Goal: Task Accomplishment & Management: Manage account settings

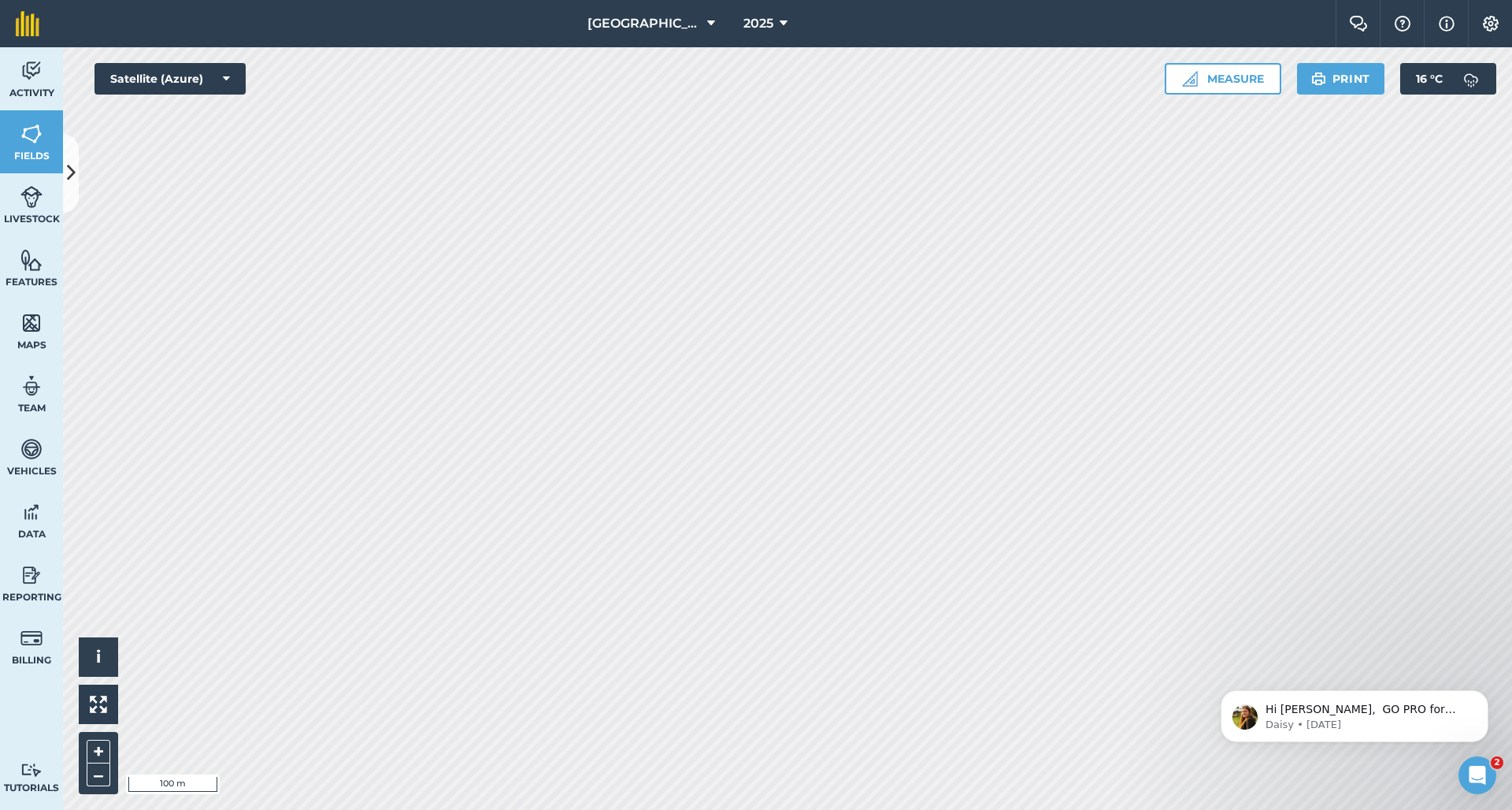
click at [76, 153] on button at bounding box center [71, 174] width 16 height 79
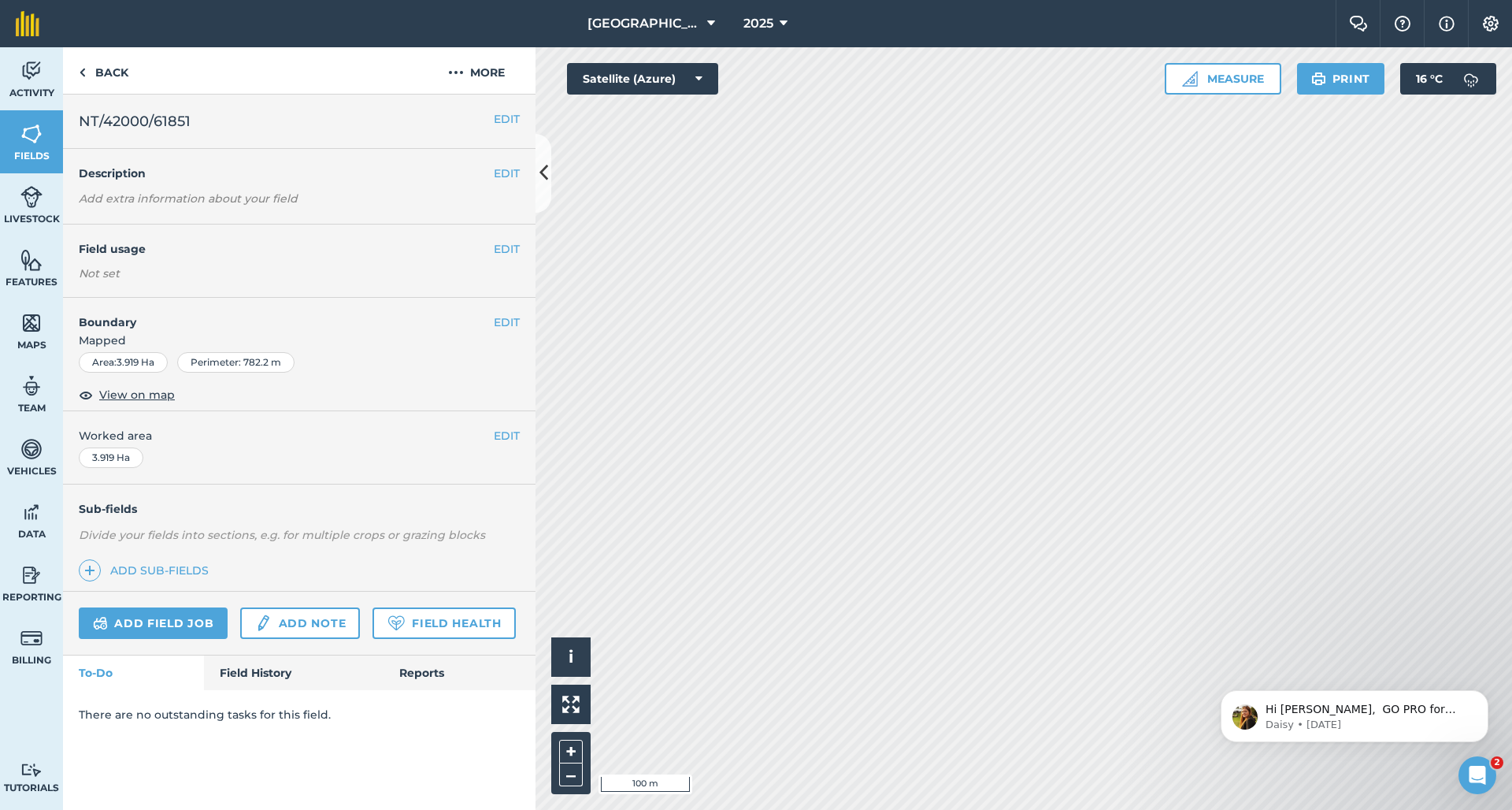
click at [504, 120] on button "EDIT" at bounding box center [507, 118] width 26 height 17
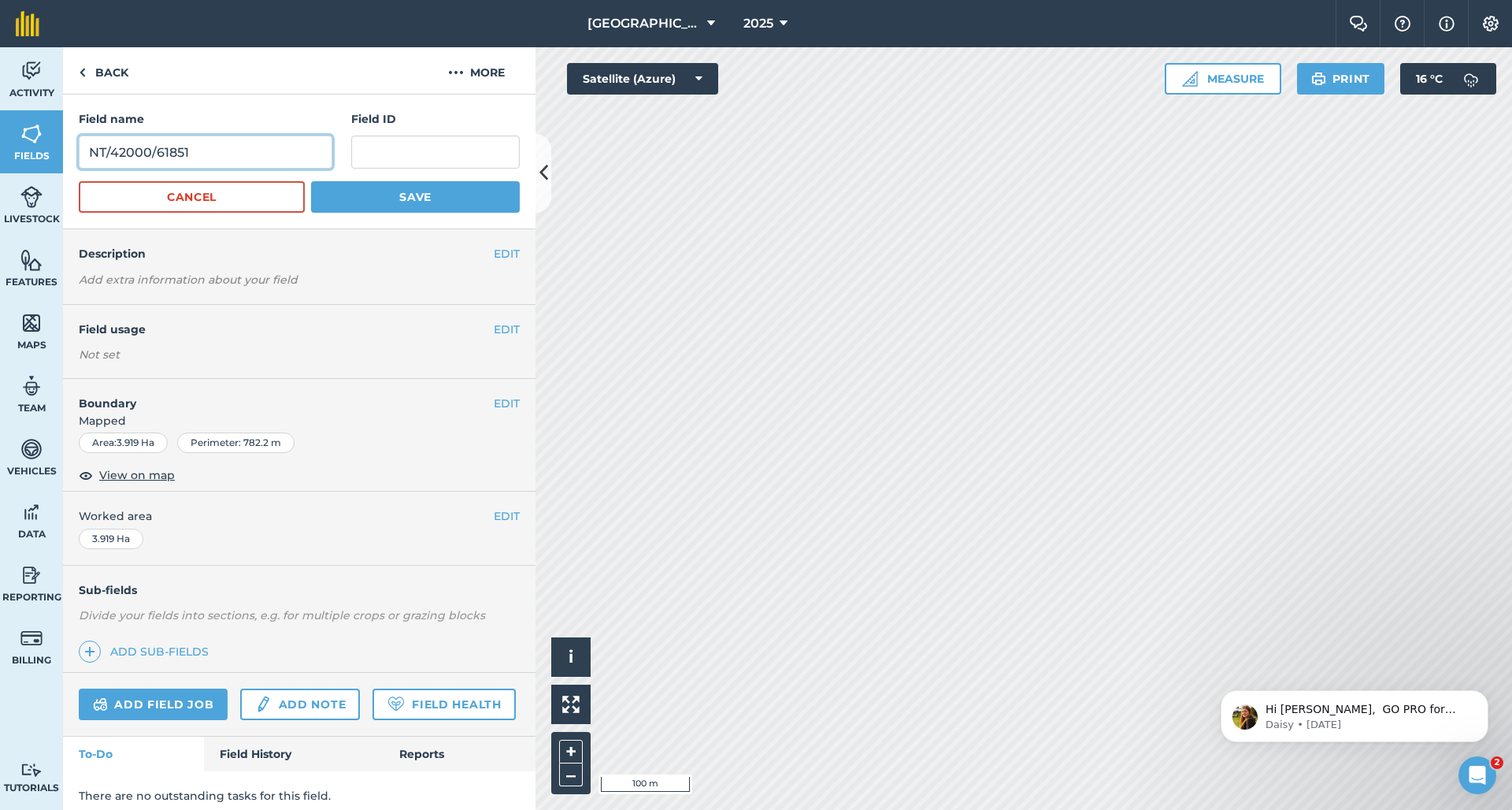
drag, startPoint x: 191, startPoint y: 156, endPoint x: 47, endPoint y: 143, distance: 144.6
click at [45, 144] on div "Activity Fields Livestock Features Maps Team Vehicles Data Reporting Billing Tu…" at bounding box center [756, 428] width 1512 height 762
click at [375, 155] on input "text" at bounding box center [436, 152] width 169 height 33
paste input "NT/42000/61851"
type input "NT/42000/61851"
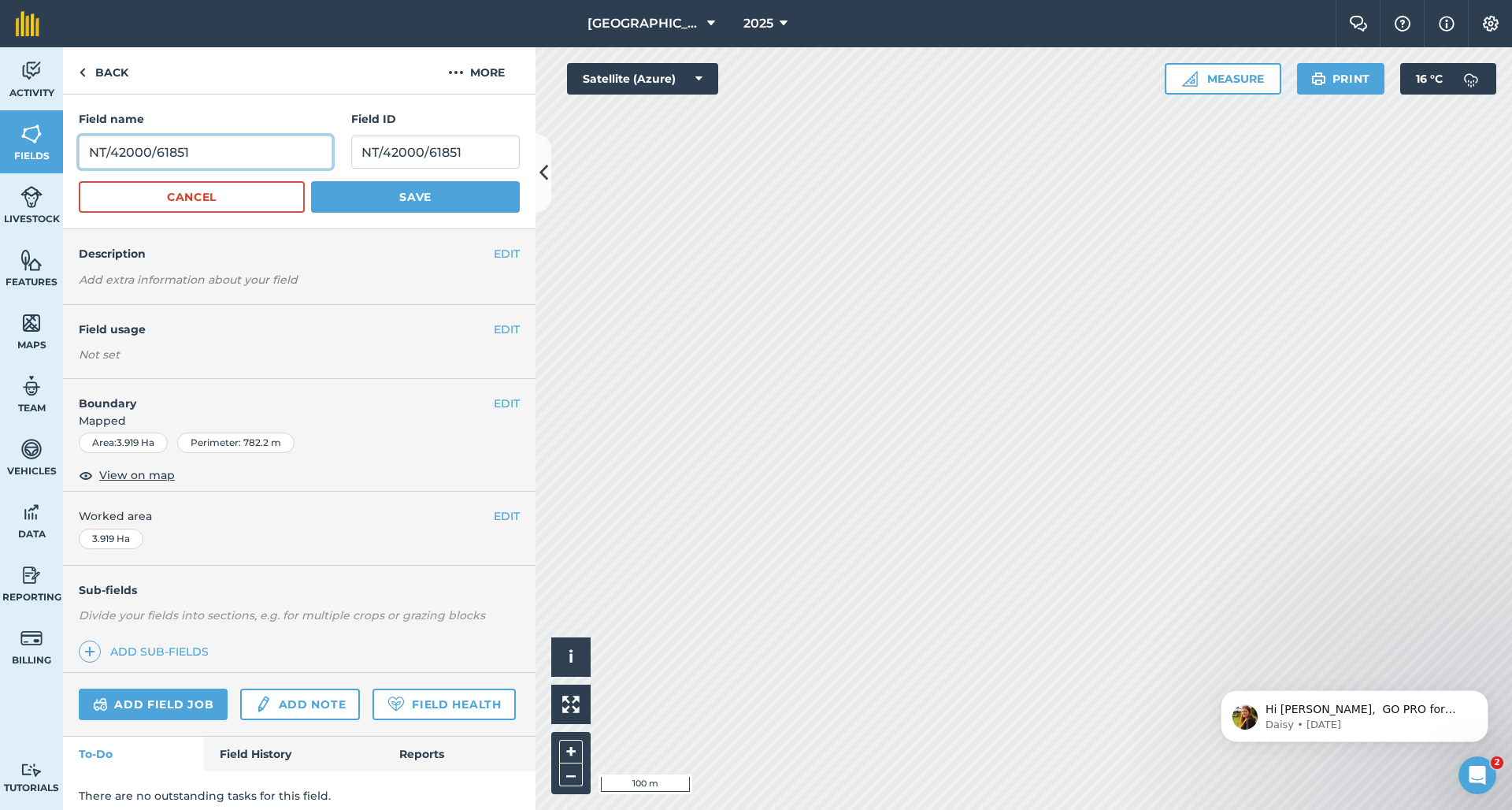
drag, startPoint x: 284, startPoint y: 152, endPoint x: 102, endPoint y: 141, distance: 182.3
click at [102, 141] on input "NT/42000/61851" at bounding box center [206, 152] width 253 height 33
type input "[PERSON_NAME]"
click at [442, 203] on button "Save" at bounding box center [415, 197] width 208 height 31
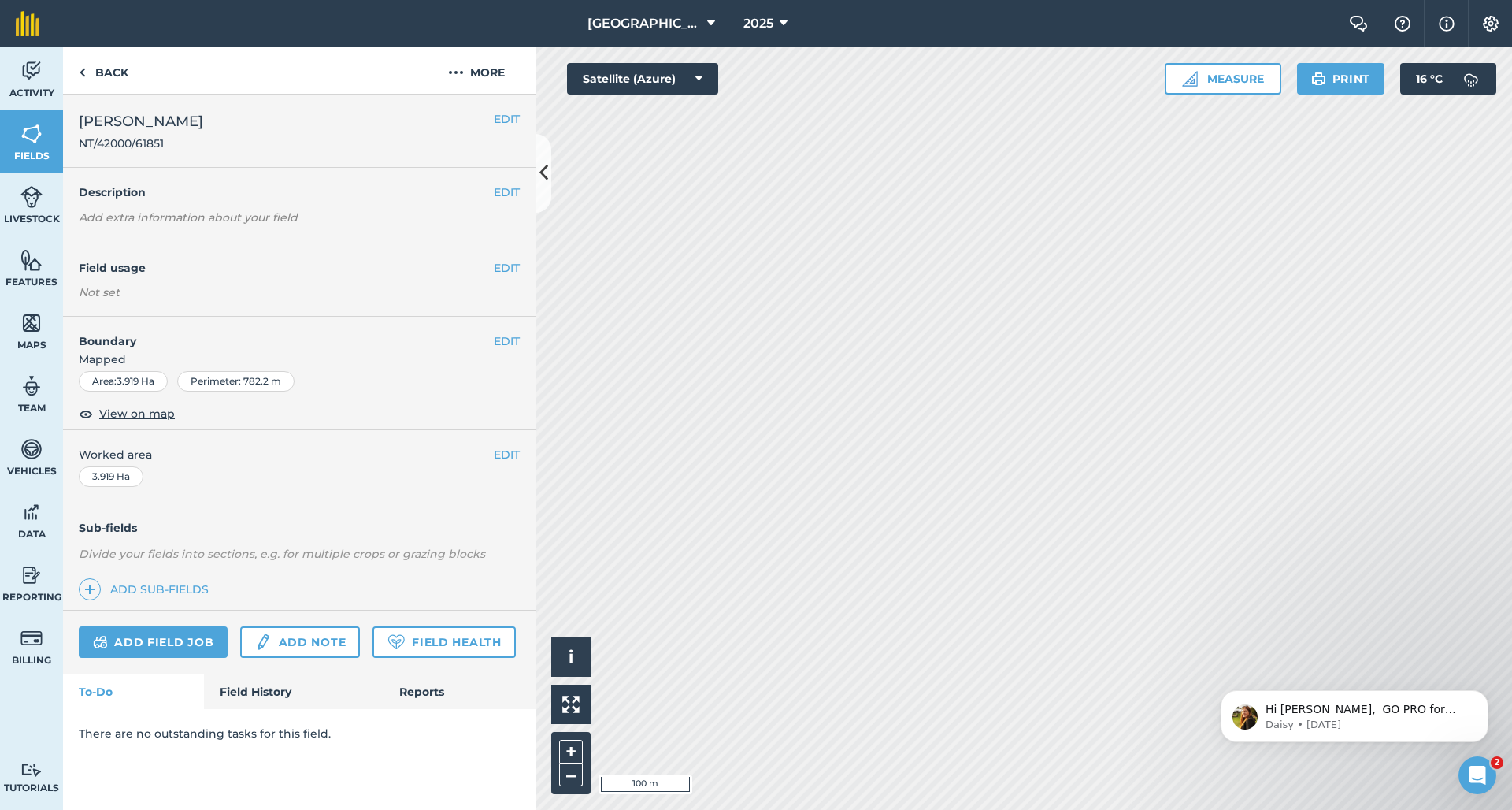
click at [506, 269] on button "EDIT" at bounding box center [507, 267] width 26 height 17
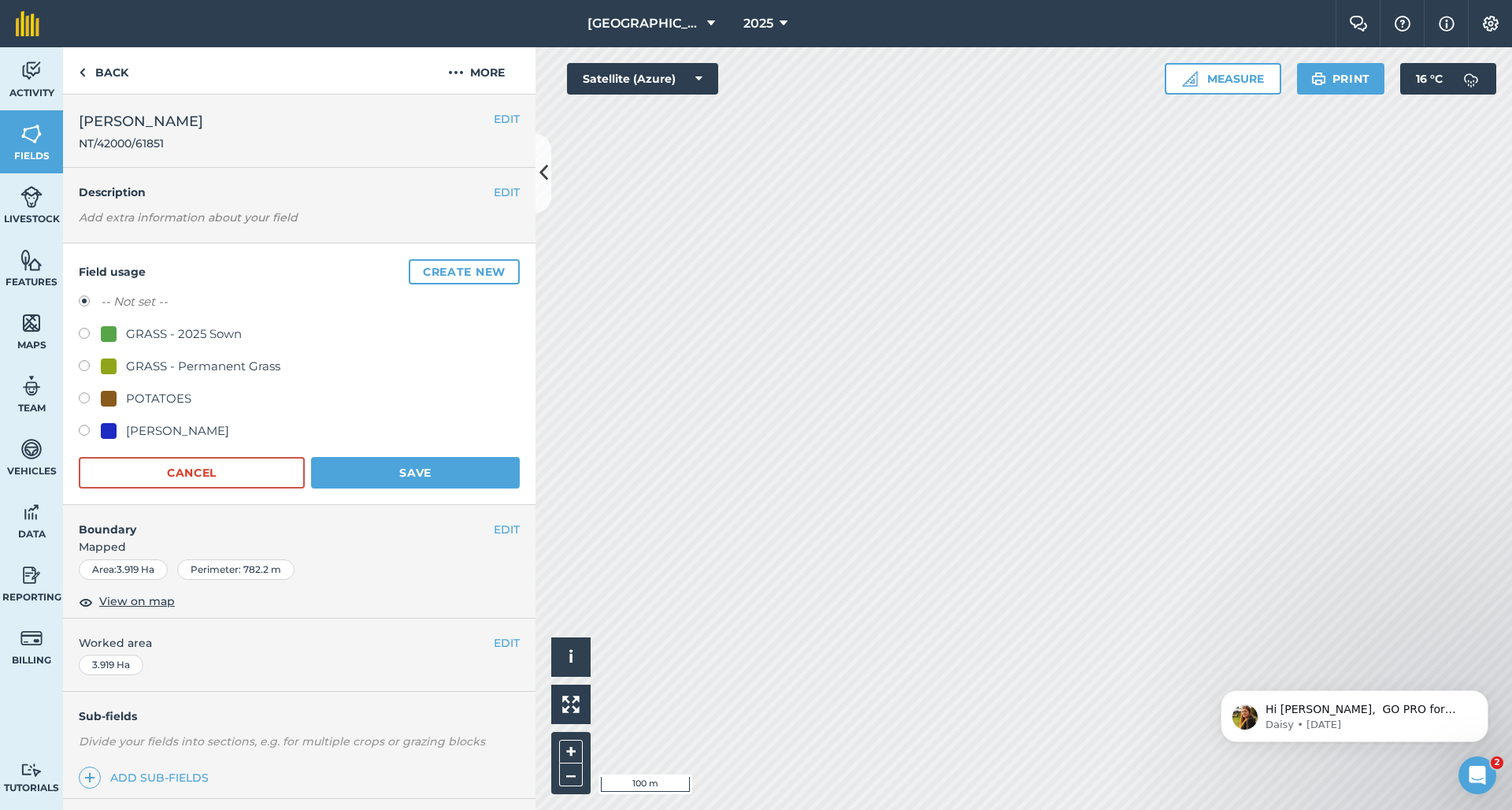
click at [85, 365] on label at bounding box center [90, 367] width 22 height 16
radio input "true"
radio input "false"
click at [386, 459] on button "Save" at bounding box center [415, 473] width 208 height 31
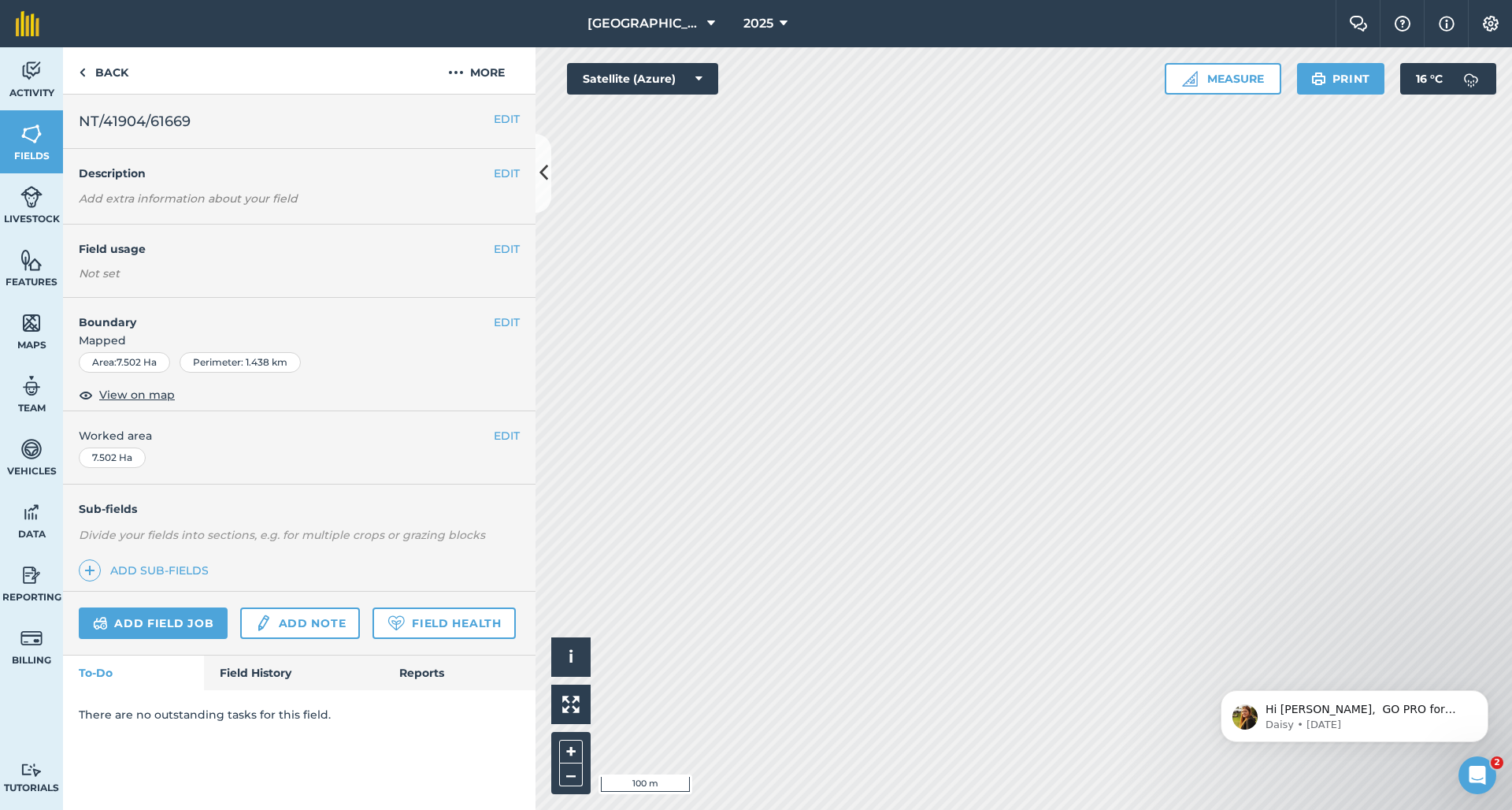
click at [511, 120] on button "EDIT" at bounding box center [507, 118] width 26 height 17
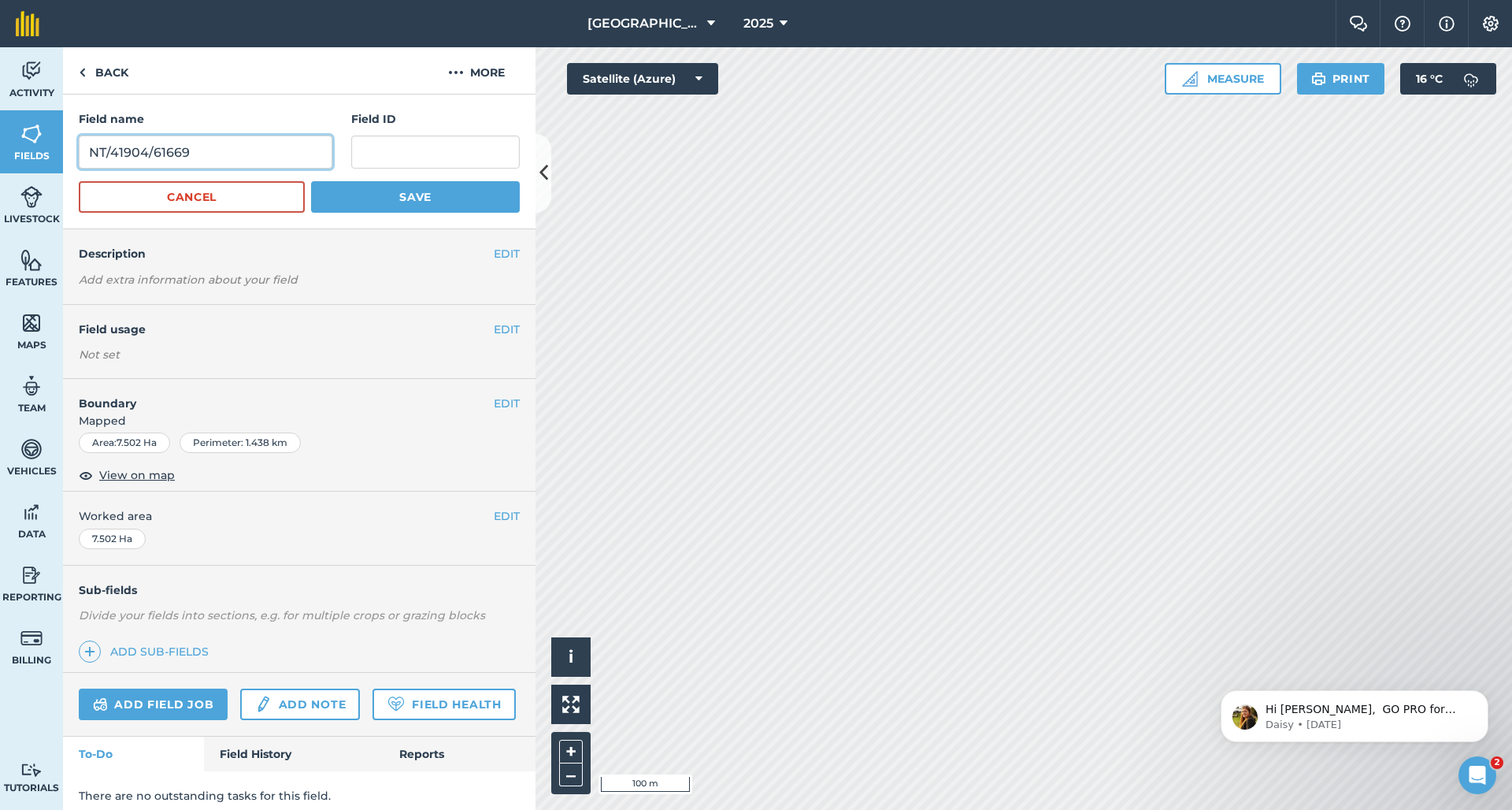
drag, startPoint x: 228, startPoint y: 145, endPoint x: 164, endPoint y: 164, distance: 66.8
click at [164, 164] on input "NT/41904/61669" at bounding box center [206, 152] width 253 height 33
drag, startPoint x: 162, startPoint y: 154, endPoint x: 58, endPoint y: 151, distance: 104.0
click at [57, 151] on div "Activity Fields Livestock Features Maps Team Vehicles Data Reporting Billing Tu…" at bounding box center [756, 428] width 1512 height 762
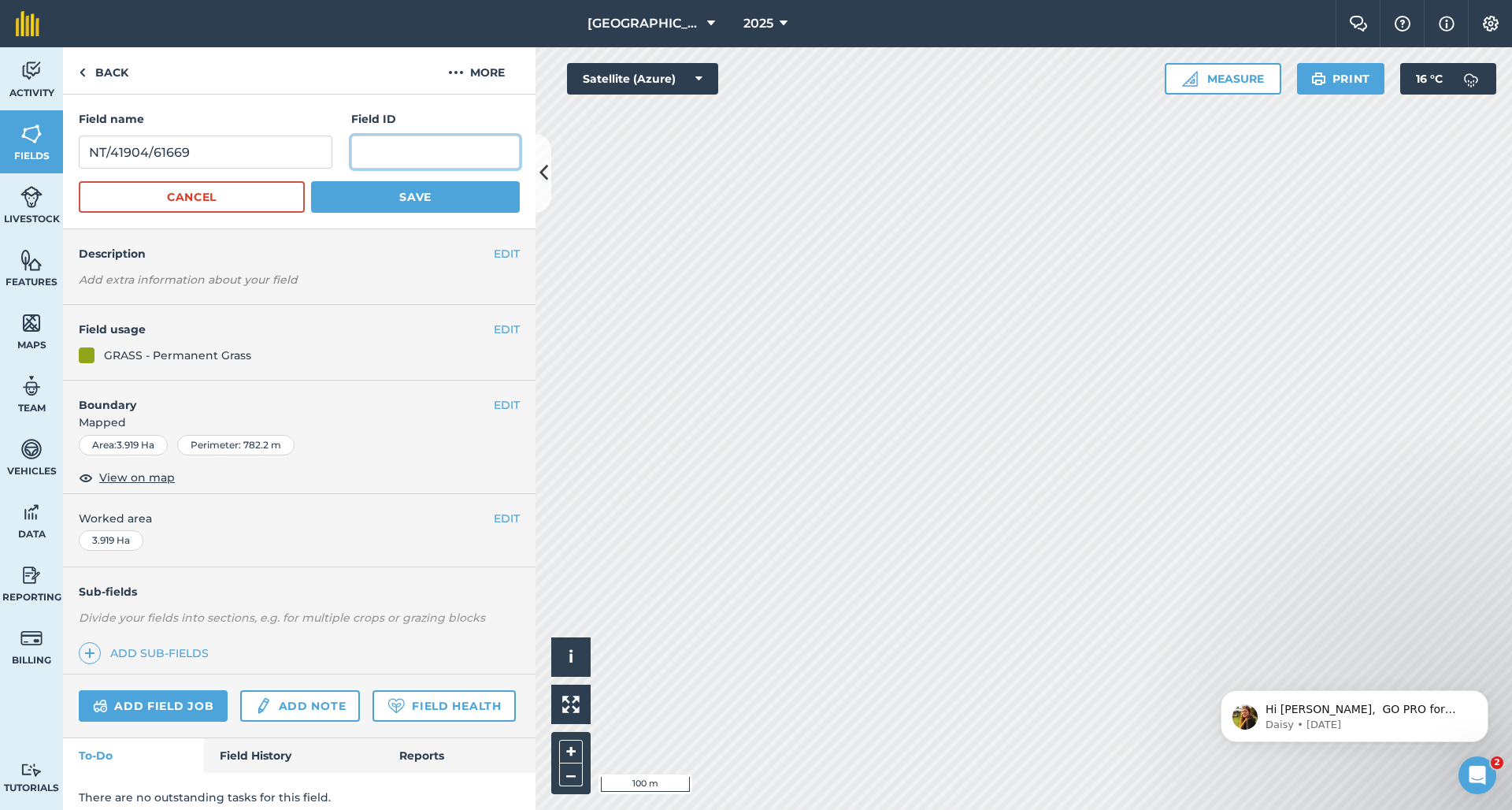
click at [380, 152] on input "text" at bounding box center [436, 152] width 169 height 33
paste input "NT/41904/61669"
type input "NT/41904/61669"
drag, startPoint x: 101, startPoint y: 143, endPoint x: 51, endPoint y: 144, distance: 50.0
click at [51, 144] on div "Activity Fields Livestock Features Maps Team Vehicles Data Reporting Billing Tu…" at bounding box center [756, 428] width 1512 height 762
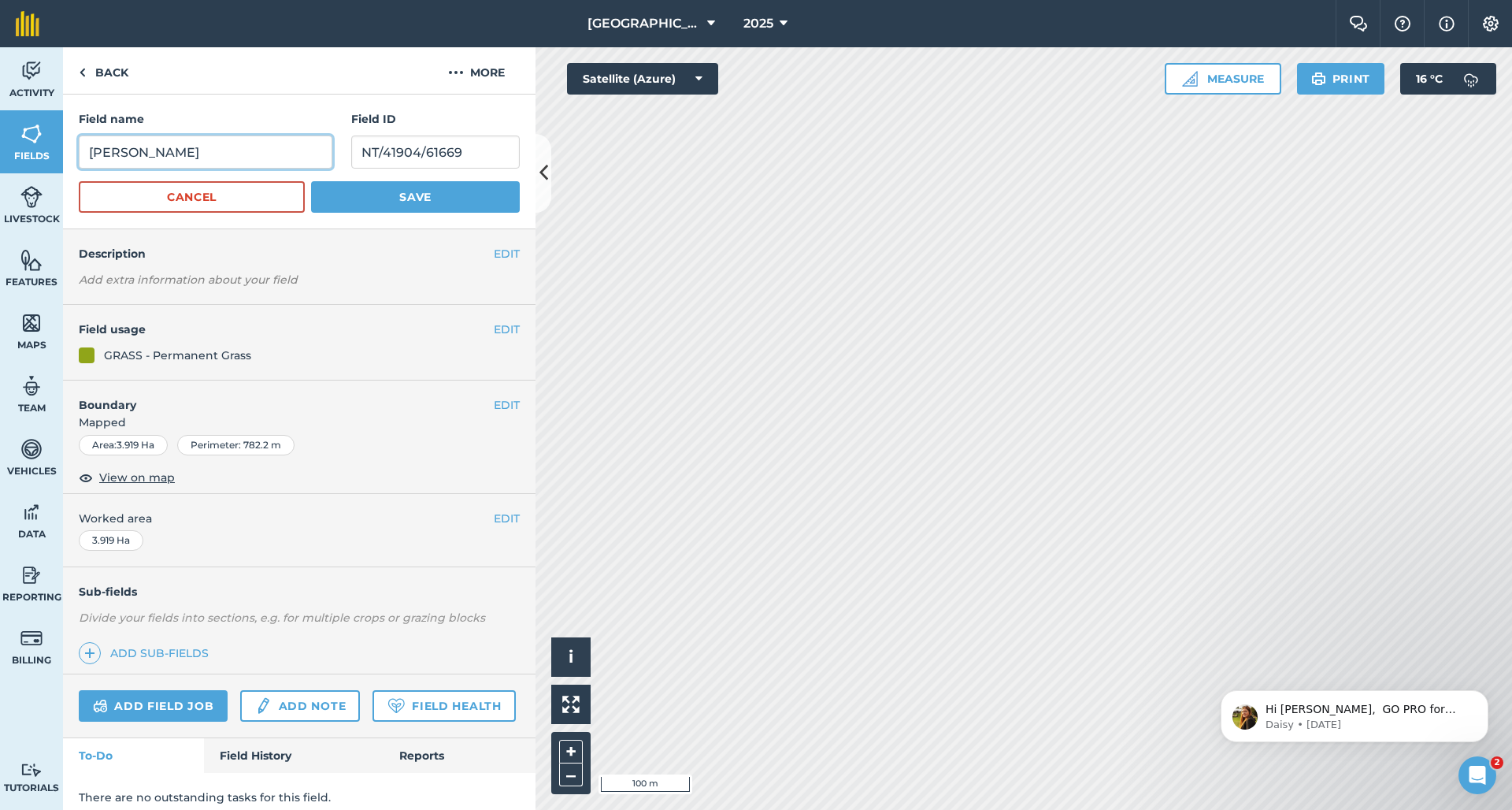
type input "[PERSON_NAME]"
click at [423, 198] on button "Save" at bounding box center [415, 197] width 208 height 31
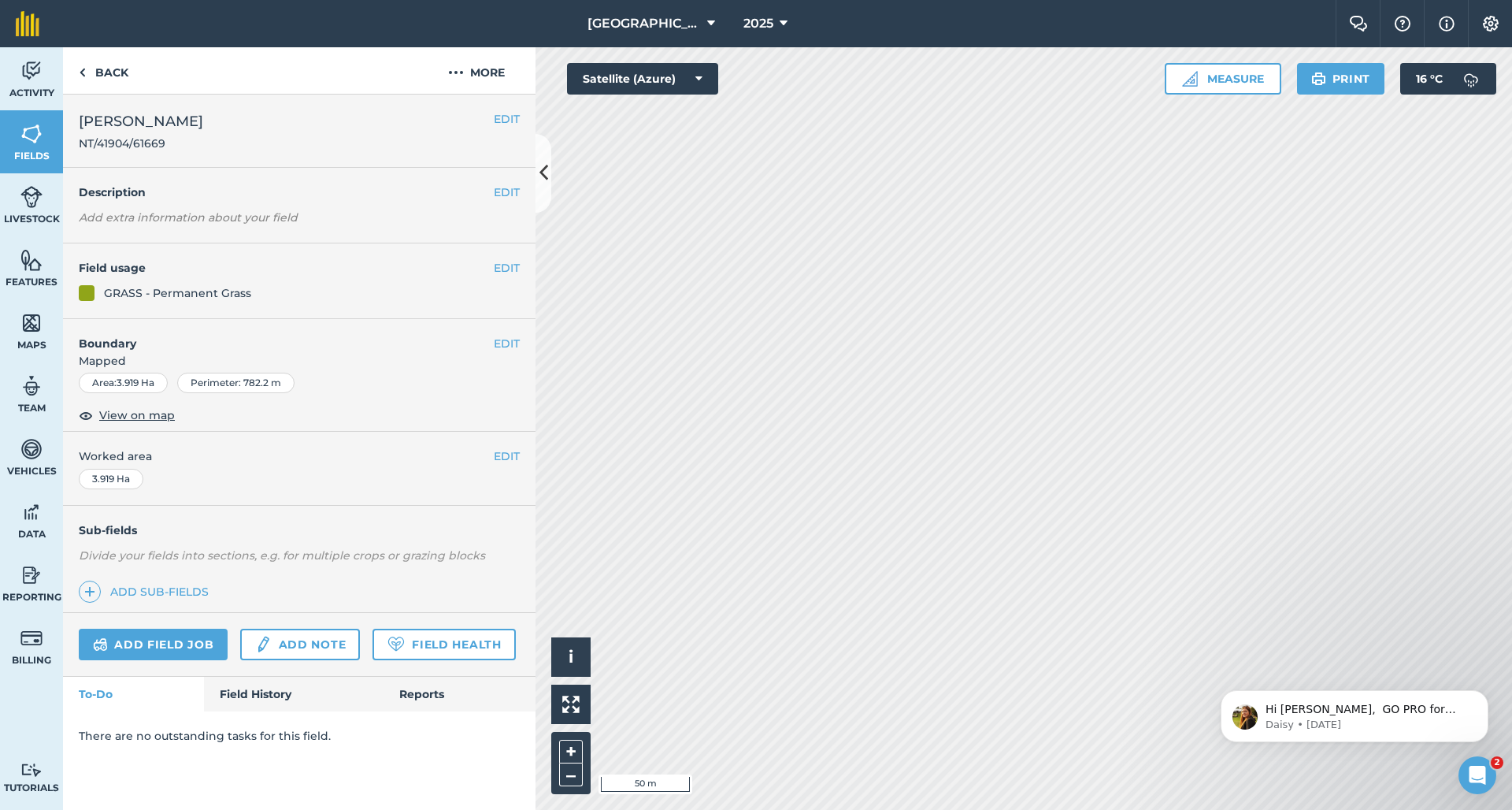
click at [499, 118] on button "EDIT" at bounding box center [507, 118] width 26 height 17
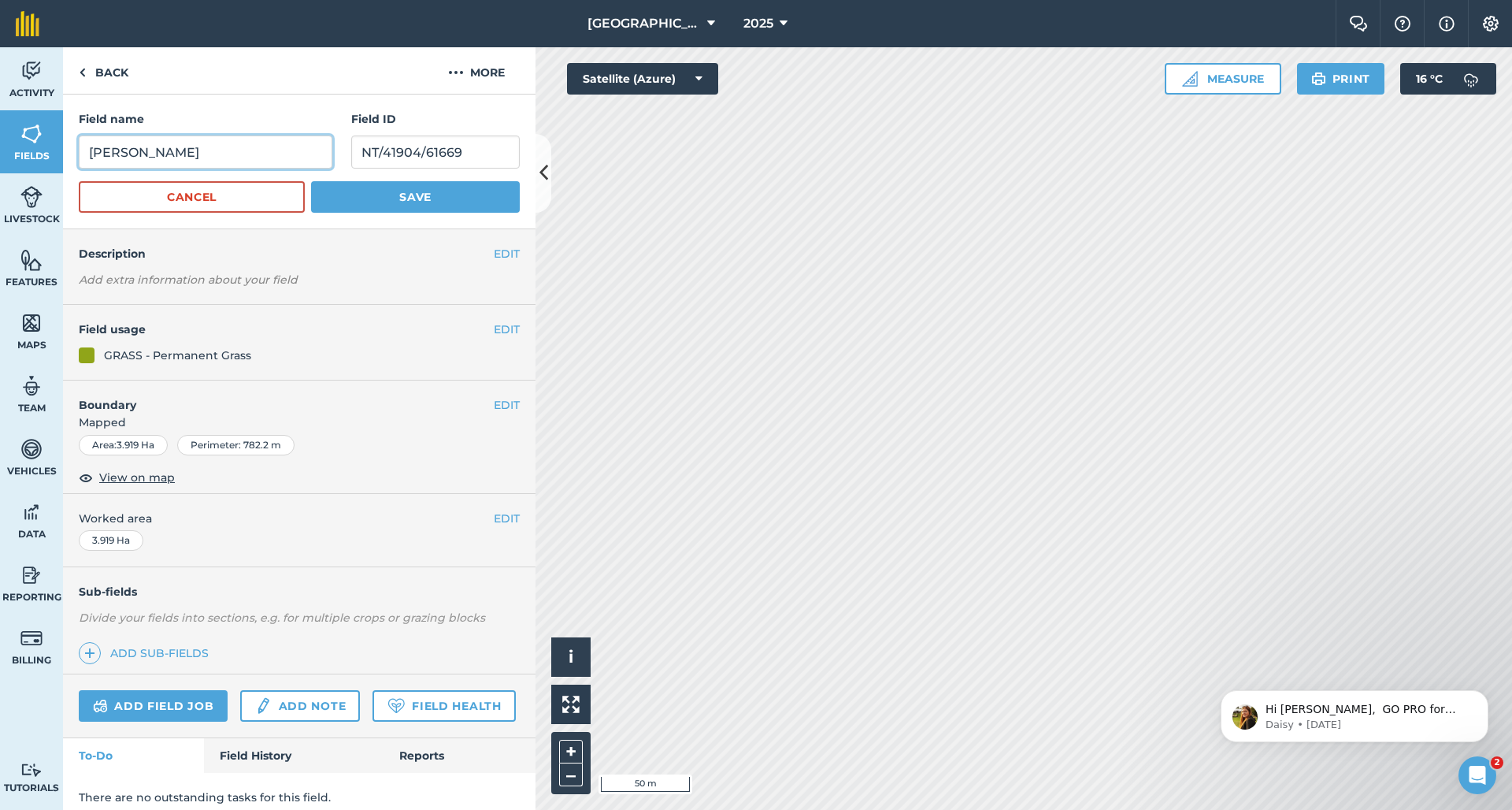
drag, startPoint x: 288, startPoint y: 152, endPoint x: 127, endPoint y: 164, distance: 161.4
click at [127, 164] on input "[PERSON_NAME]" at bounding box center [206, 152] width 253 height 33
drag, startPoint x: 105, startPoint y: 163, endPoint x: 76, endPoint y: 159, distance: 29.3
click at [76, 160] on div "Field name [PERSON_NAME][GEOGRAPHIC_DATA] ID NT/41904/61669 Cancel Save" at bounding box center [299, 162] width 473 height 135
drag, startPoint x: 136, startPoint y: 152, endPoint x: 64, endPoint y: 149, distance: 72.1
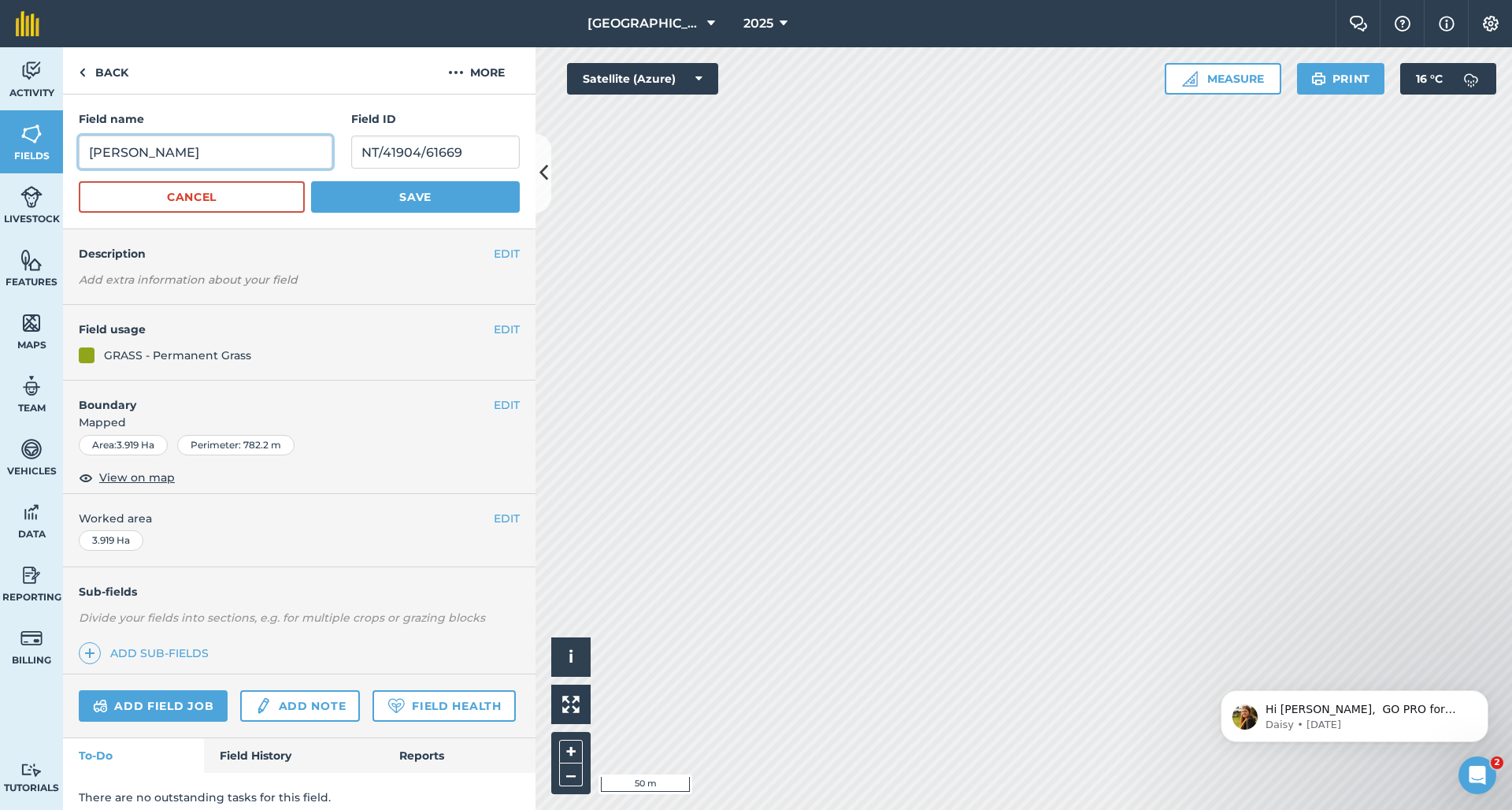
click at [64, 149] on div "Field name [PERSON_NAME][GEOGRAPHIC_DATA] ID NT/41904/61669 Cancel Save" at bounding box center [299, 162] width 473 height 135
type input "[PERSON_NAME]"
drag, startPoint x: 462, startPoint y: 147, endPoint x: 361, endPoint y: 141, distance: 101.2
click at [361, 141] on input "NT/41904/61669" at bounding box center [436, 152] width 169 height 33
click at [374, 194] on button "Save" at bounding box center [415, 197] width 208 height 31
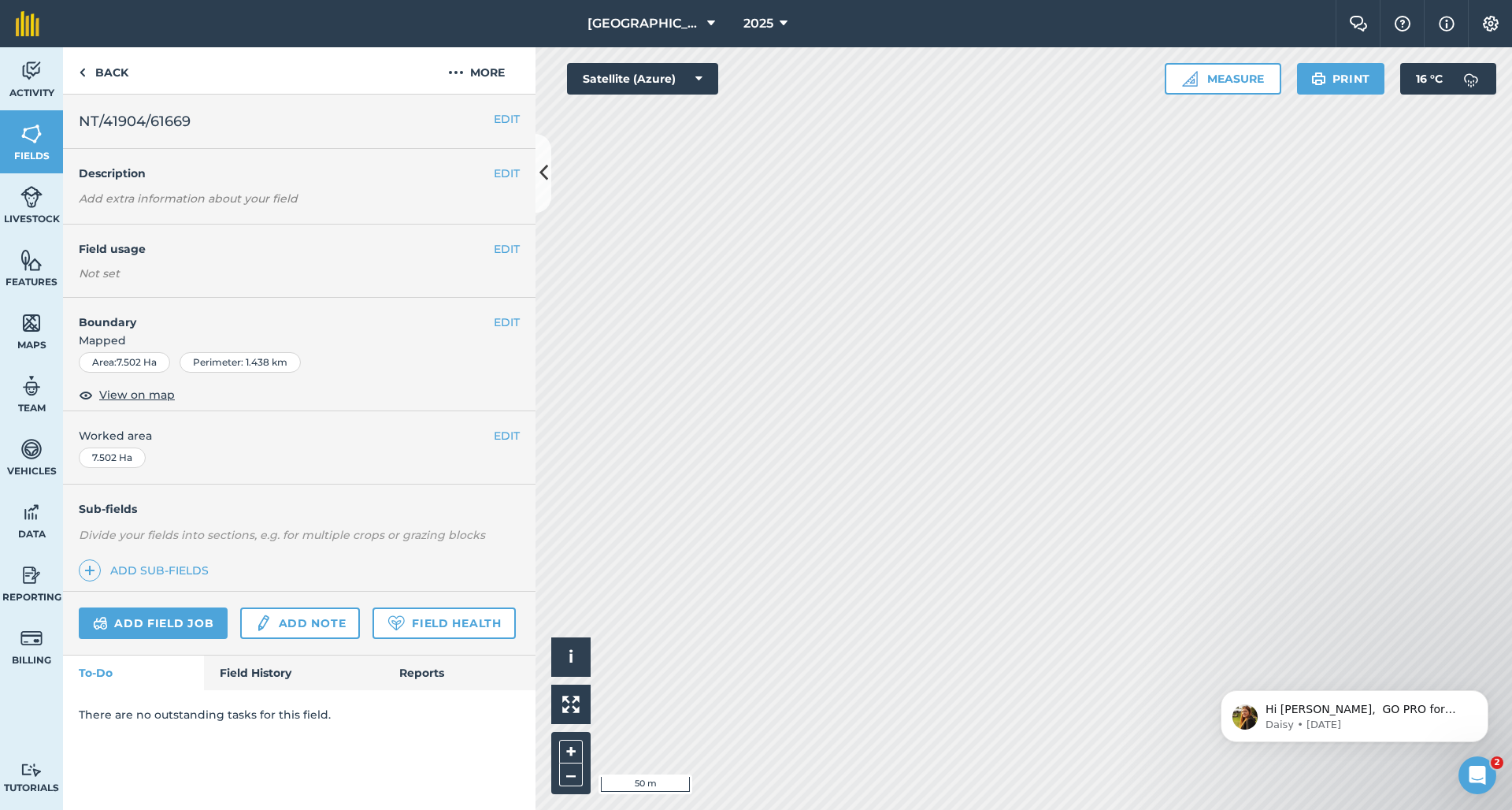
click at [508, 119] on button "EDIT" at bounding box center [507, 118] width 26 height 17
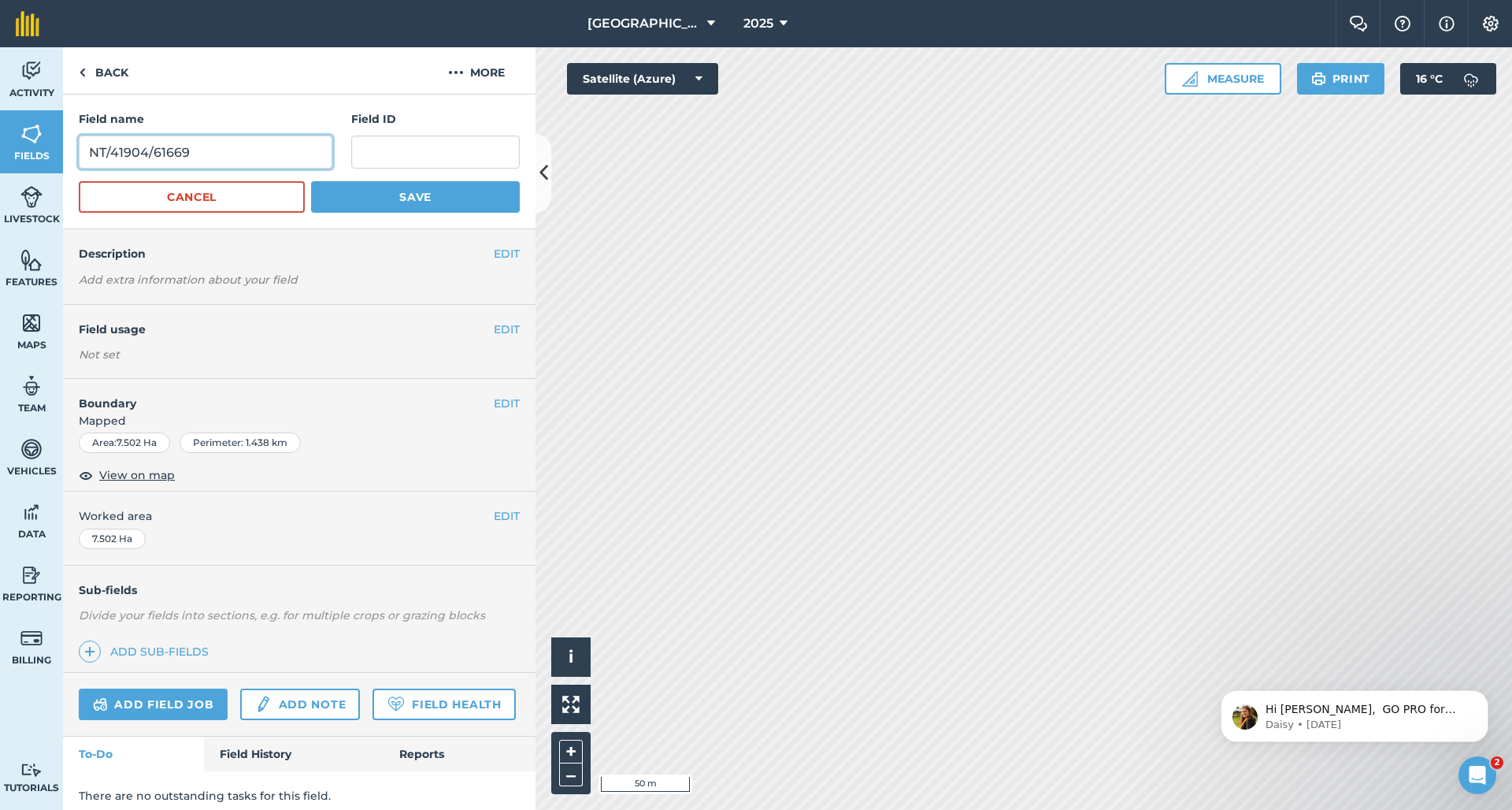
drag, startPoint x: 147, startPoint y: 141, endPoint x: 208, endPoint y: 151, distance: 61.8
click at [208, 152] on input "NT/41904/61669" at bounding box center [206, 152] width 253 height 33
click at [373, 153] on input "text" at bounding box center [436, 152] width 169 height 33
paste input "NT/41904/61669"
type input "NT/41904/61669"
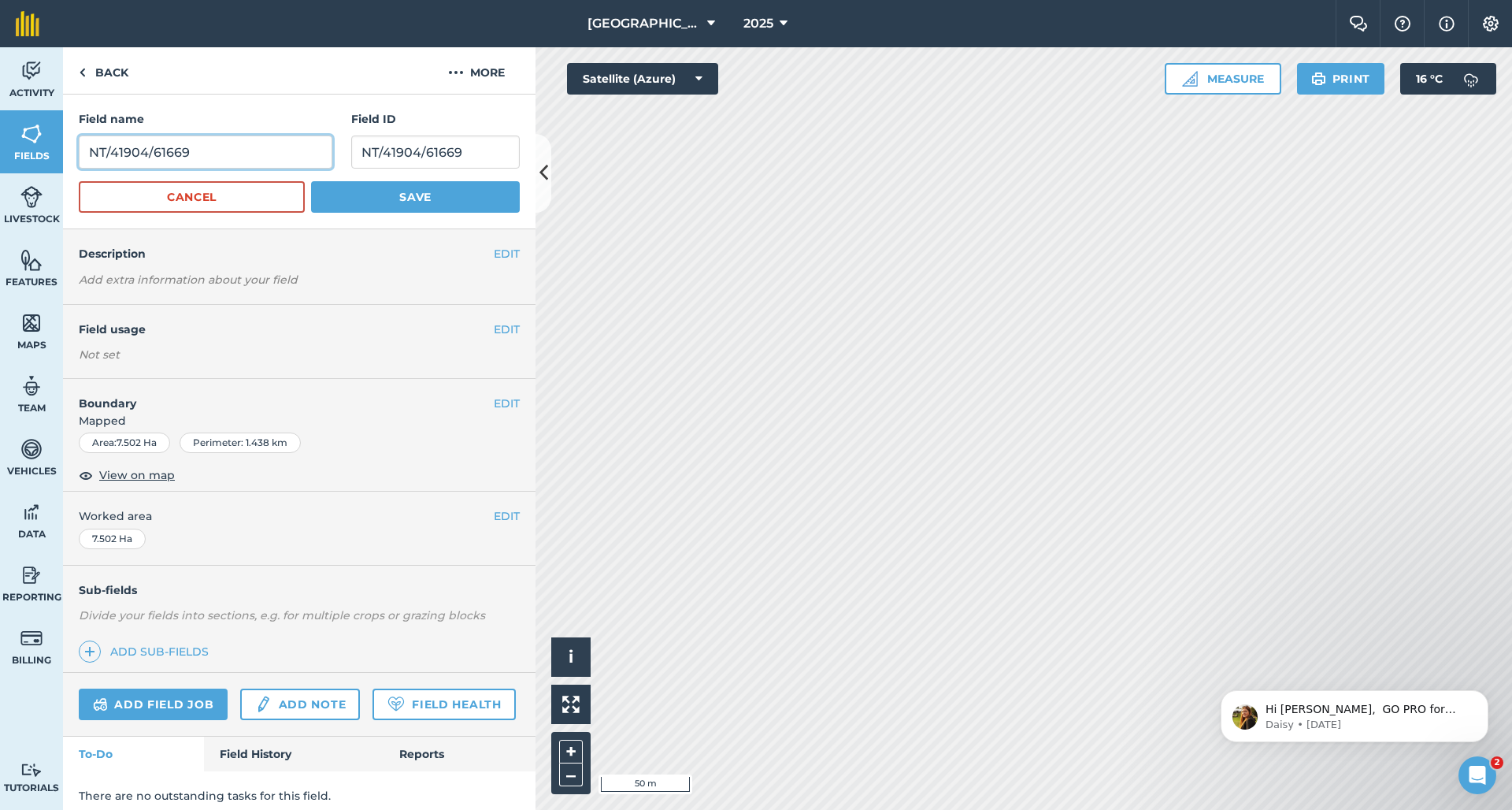
drag, startPoint x: 232, startPoint y: 150, endPoint x: 75, endPoint y: 143, distance: 157.2
click at [75, 143] on div "Field name NT/41904/61669 Field ID NT/41904/61669 Cancel Save" at bounding box center [299, 162] width 473 height 135
type input "[PERSON_NAME]"
click at [341, 193] on button "Save" at bounding box center [415, 197] width 208 height 31
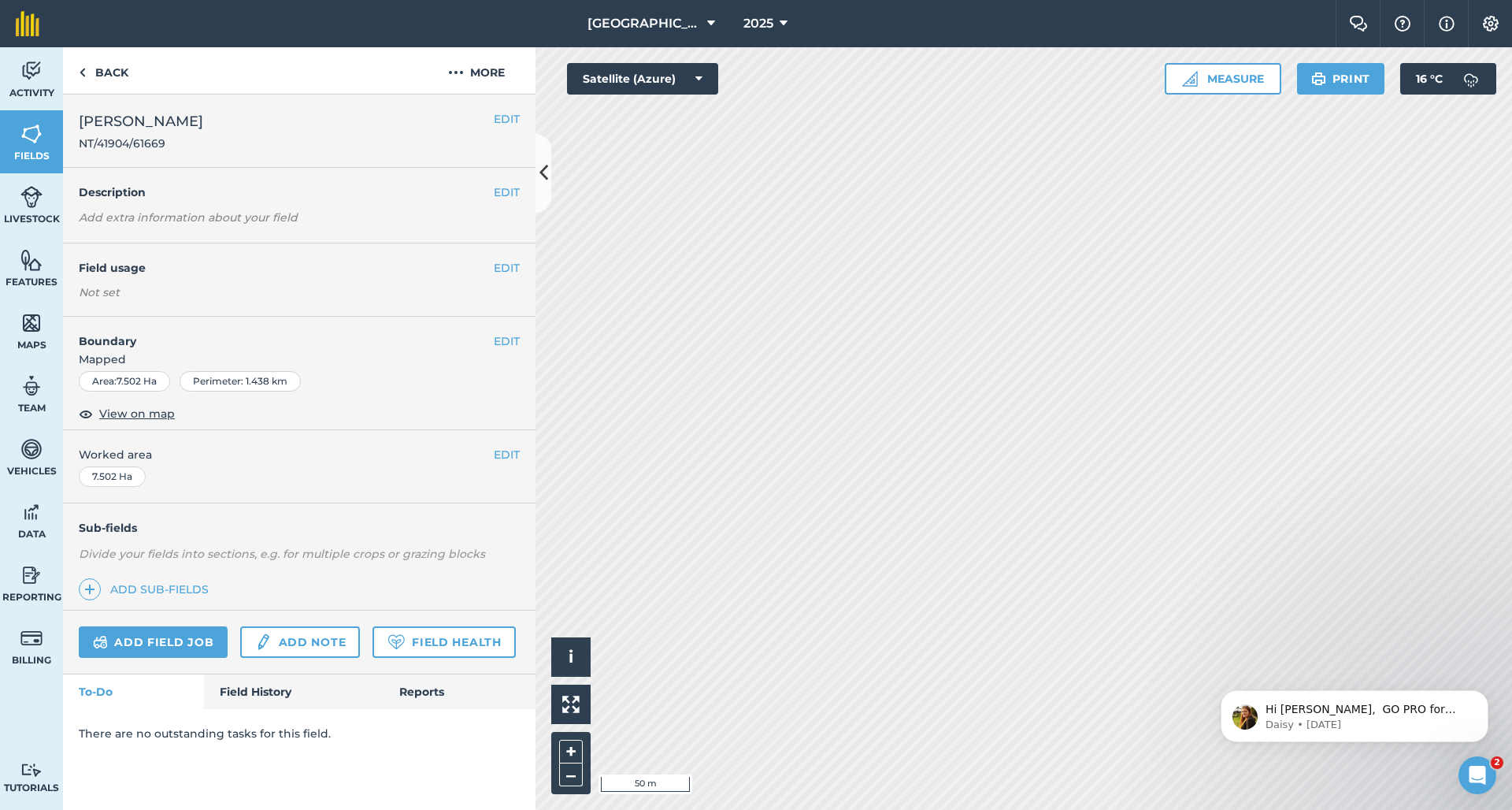
click at [498, 267] on button "EDIT" at bounding box center [507, 267] width 26 height 17
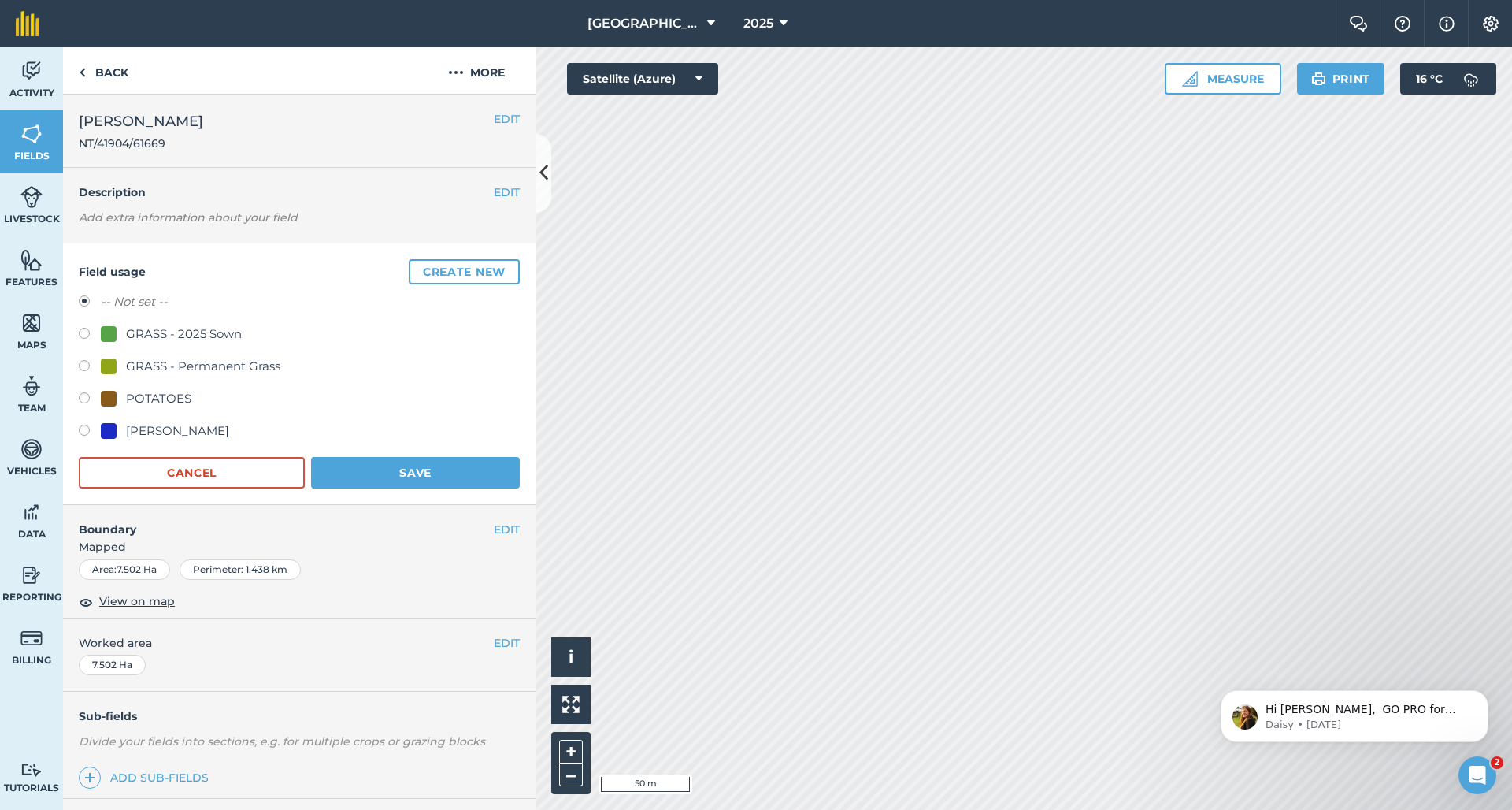
click at [153, 362] on div "GRASS - Permanent Grass" at bounding box center [203, 366] width 154 height 19
radio input "true"
radio input "false"
click at [397, 476] on button "Save" at bounding box center [415, 473] width 208 height 31
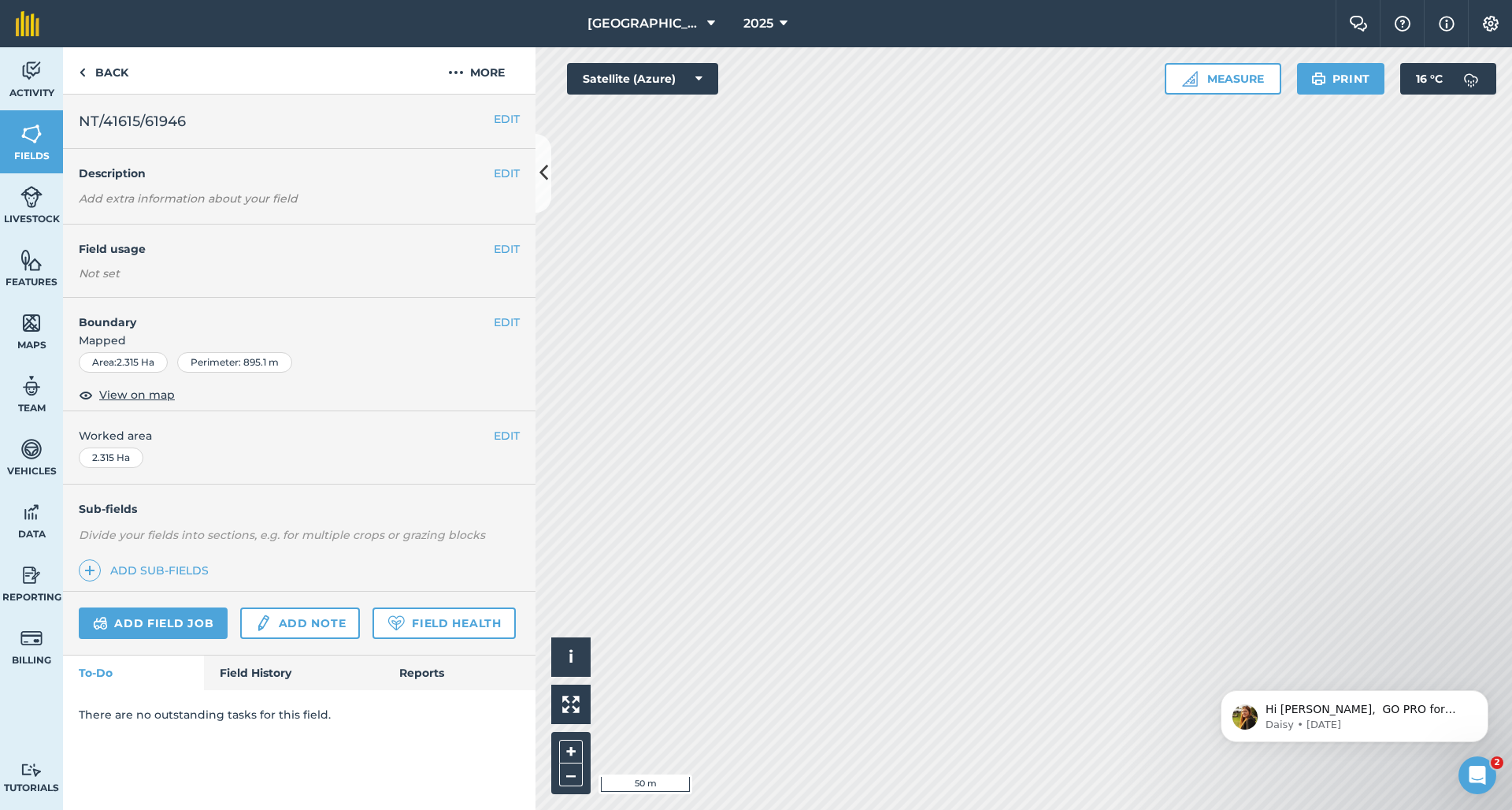
click at [504, 122] on button "EDIT" at bounding box center [507, 118] width 26 height 17
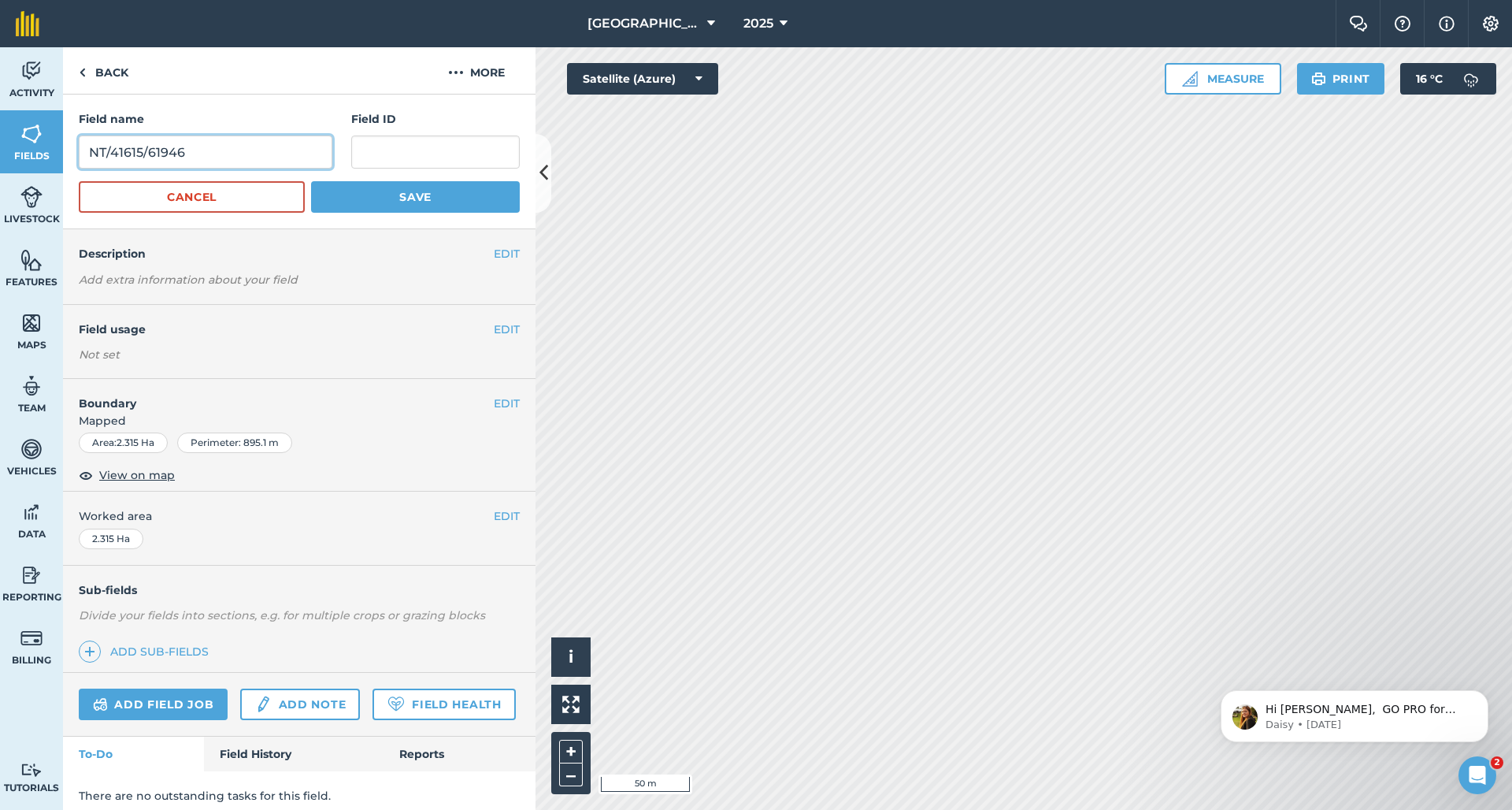
drag, startPoint x: 262, startPoint y: 147, endPoint x: 51, endPoint y: 140, distance: 211.1
click at [51, 140] on div "Activity Fields Livestock Features Maps Team Vehicles Data Reporting Billing Tu…" at bounding box center [756, 428] width 1512 height 762
click at [391, 159] on input "text" at bounding box center [436, 152] width 169 height 33
paste input "NT/41615/61946"
type input "NT/41615/61946"
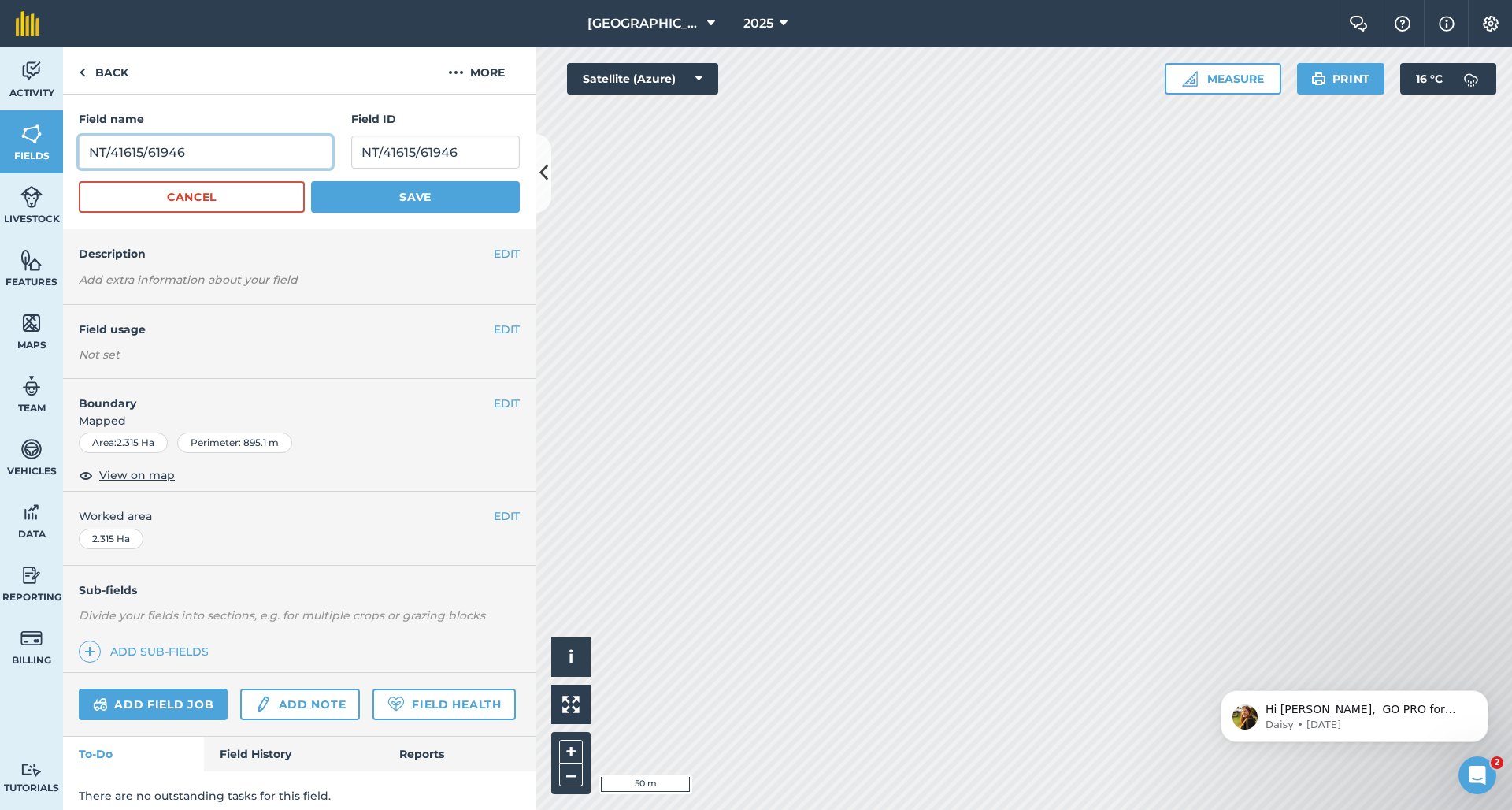
drag, startPoint x: 282, startPoint y: 143, endPoint x: 216, endPoint y: 148, distance: 66.2
click at [216, 148] on input "NT/41615/61946" at bounding box center [206, 152] width 253 height 33
type input "[PERSON_NAME] Bank"
click at [421, 197] on button "Save" at bounding box center [415, 197] width 208 height 31
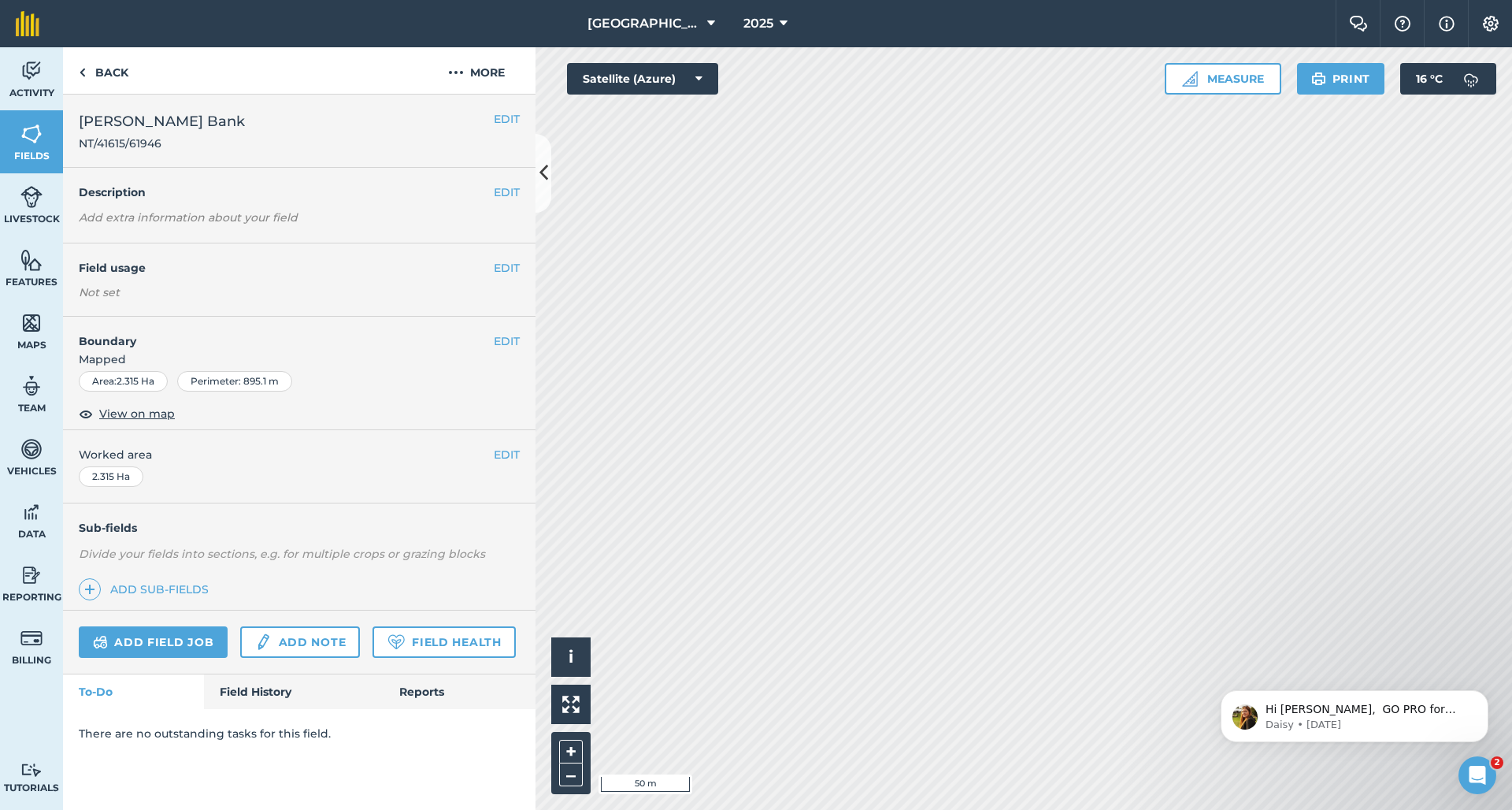
click at [504, 267] on button "EDIT" at bounding box center [507, 267] width 26 height 17
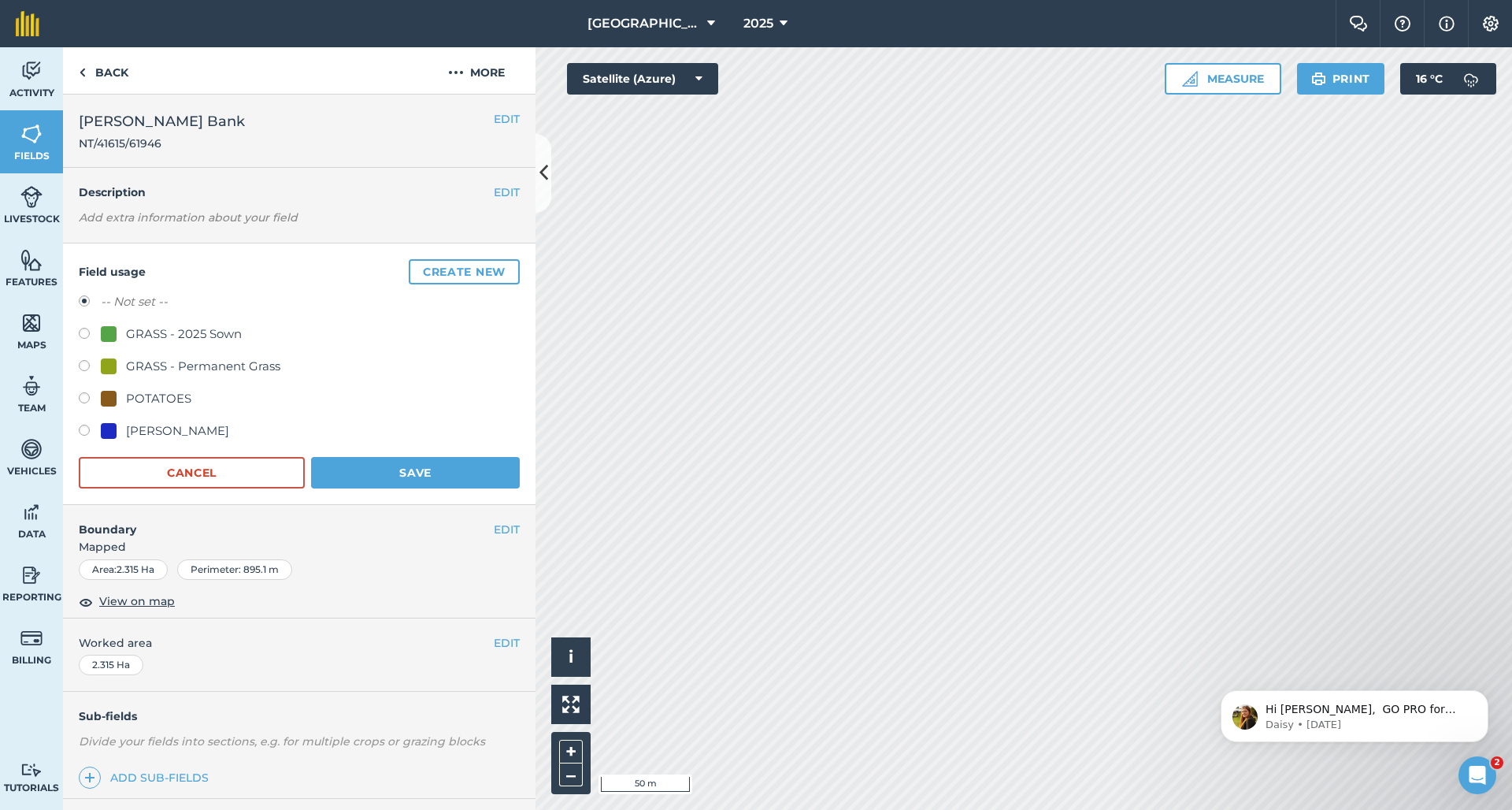
click at [213, 329] on div "GRASS - 2025 Sown" at bounding box center [184, 333] width 116 height 19
radio input "true"
radio input "false"
click at [229, 367] on div "GRASS - Permanent Grass" at bounding box center [203, 366] width 154 height 19
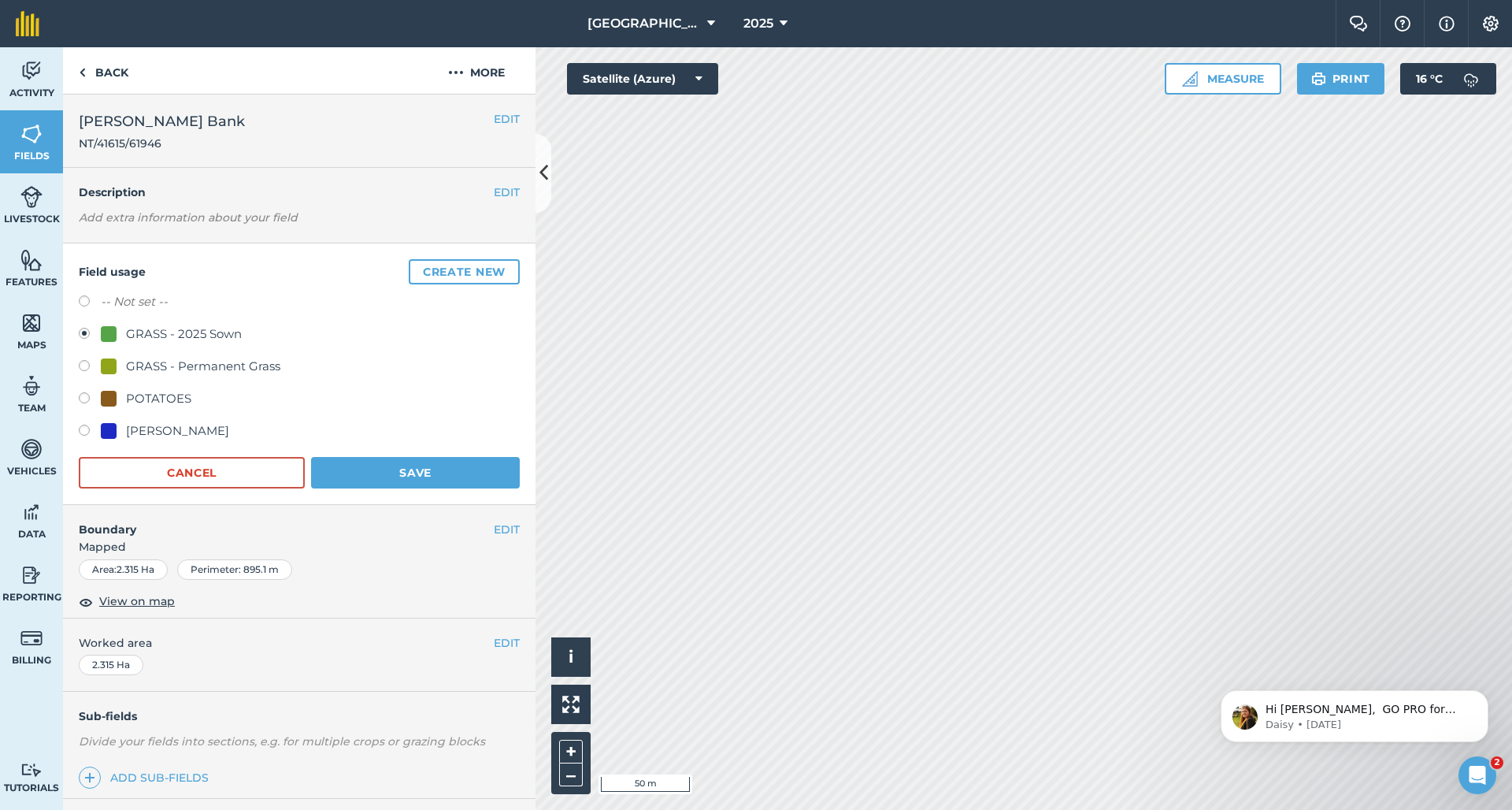
radio input "true"
radio input "false"
click at [388, 469] on button "Save" at bounding box center [415, 473] width 208 height 31
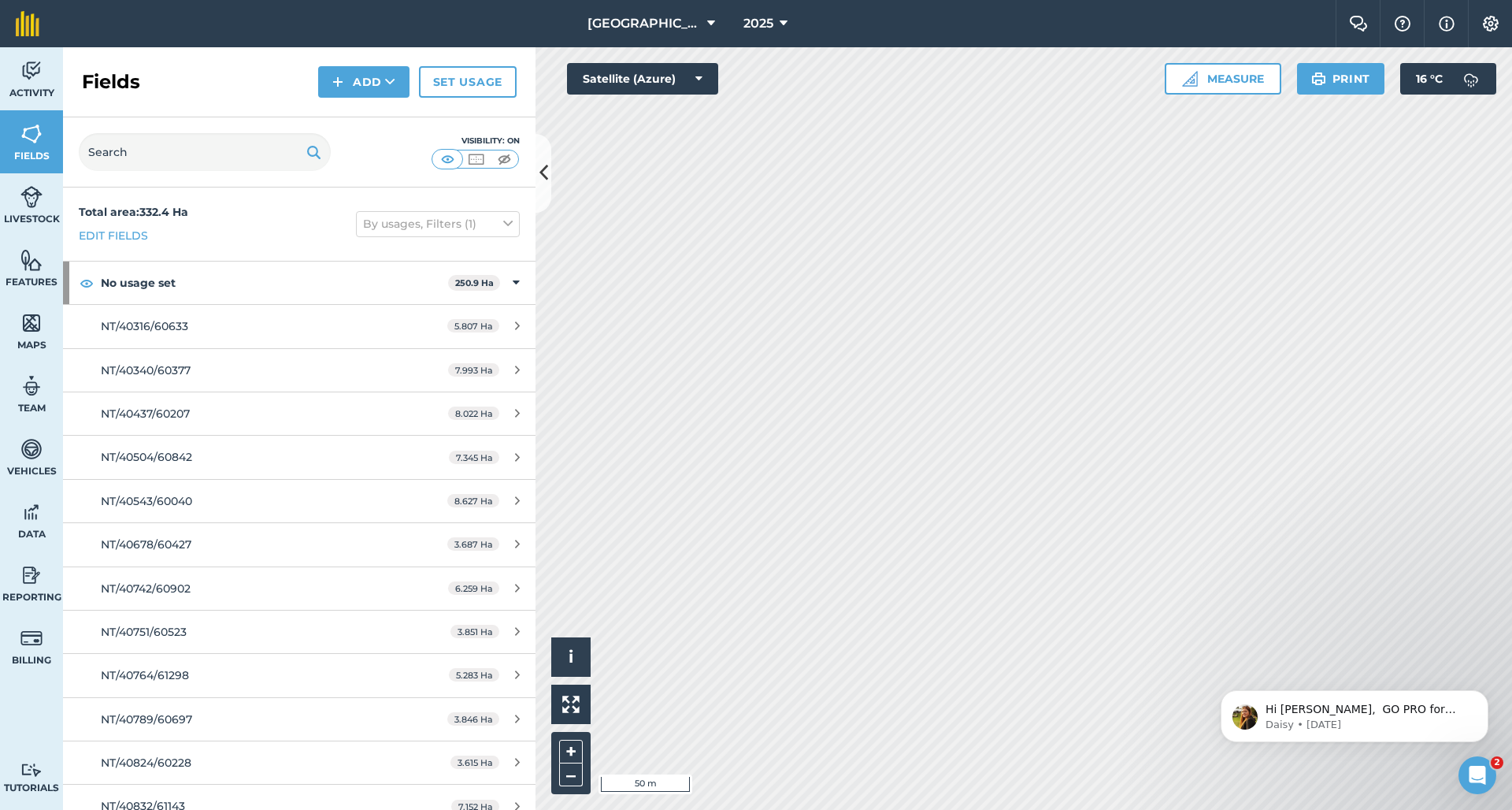
click at [545, 169] on icon at bounding box center [543, 173] width 8 height 28
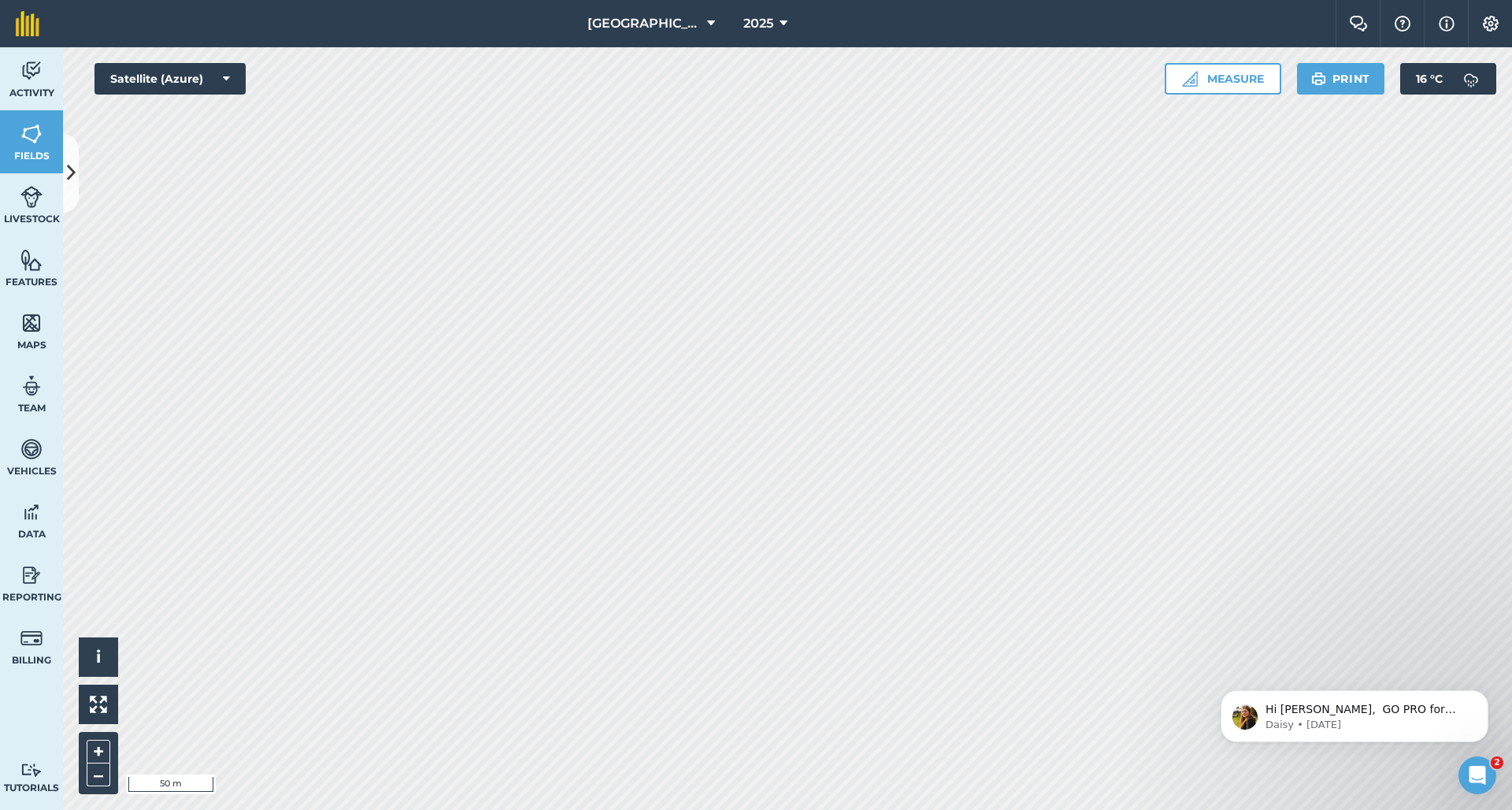
click at [73, 174] on icon at bounding box center [71, 173] width 8 height 28
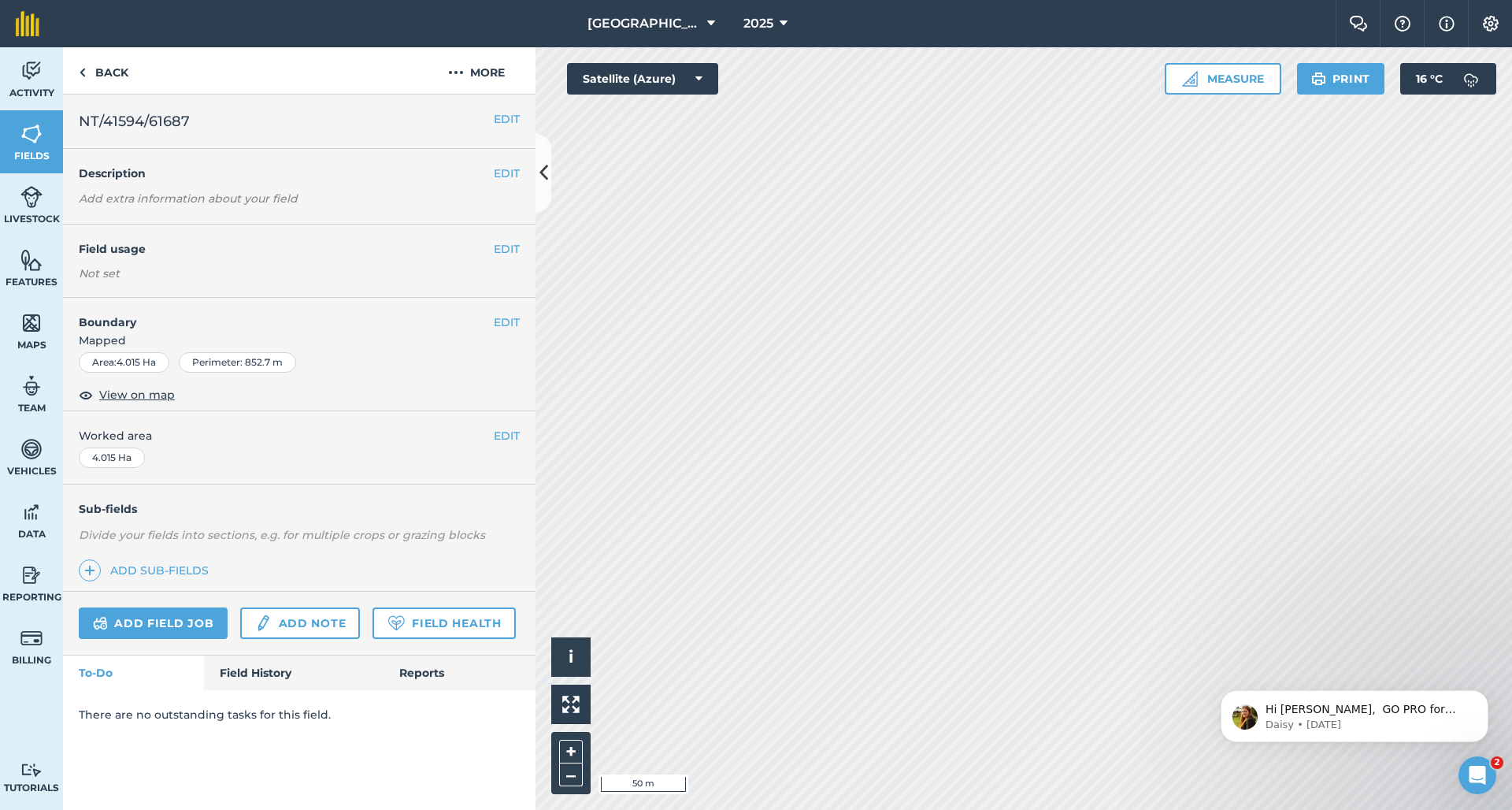
click at [511, 321] on button "EDIT" at bounding box center [507, 321] width 26 height 17
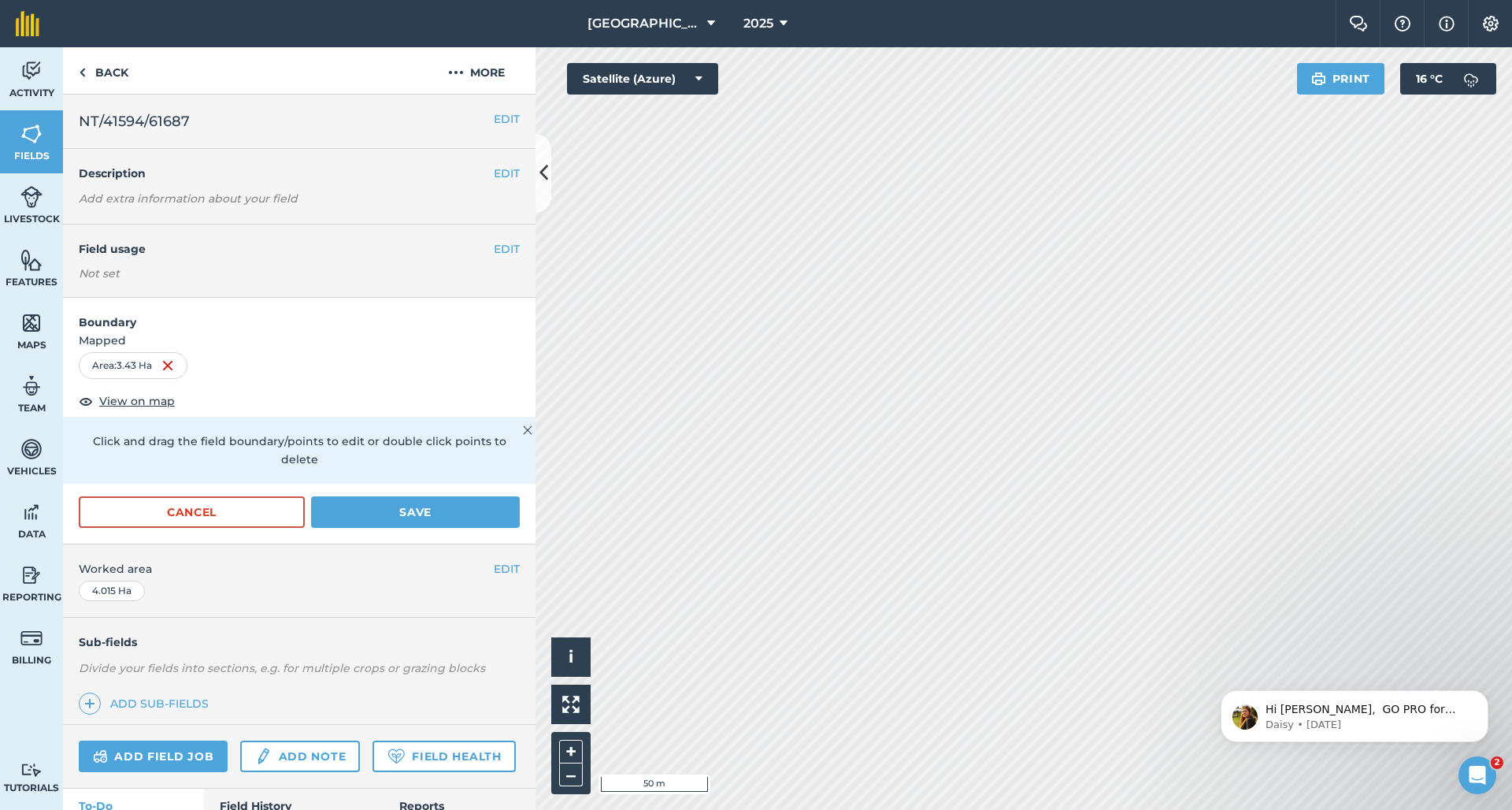
click at [397, 496] on button "Save" at bounding box center [415, 512] width 208 height 31
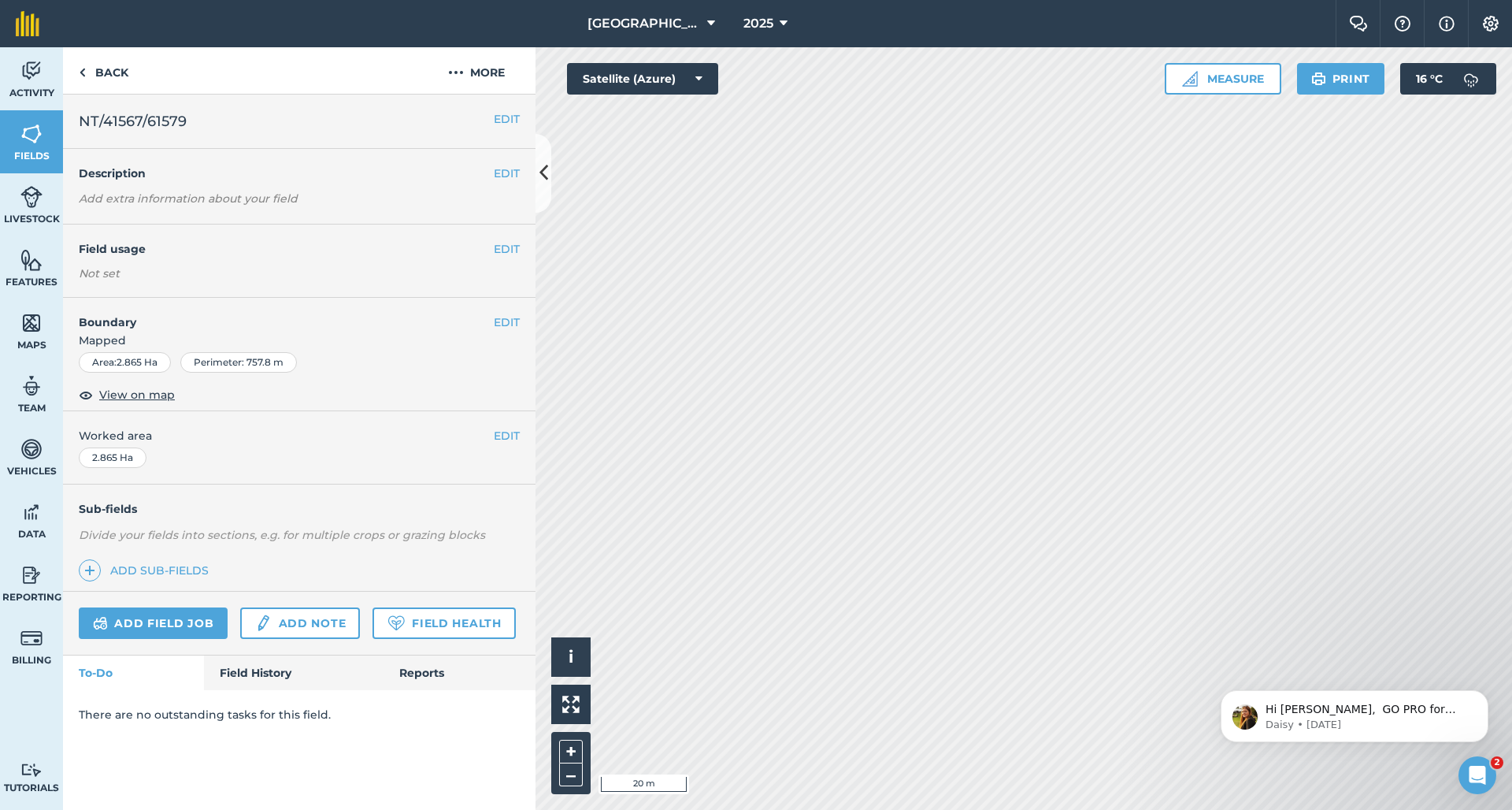
click at [509, 316] on button "EDIT" at bounding box center [507, 321] width 26 height 17
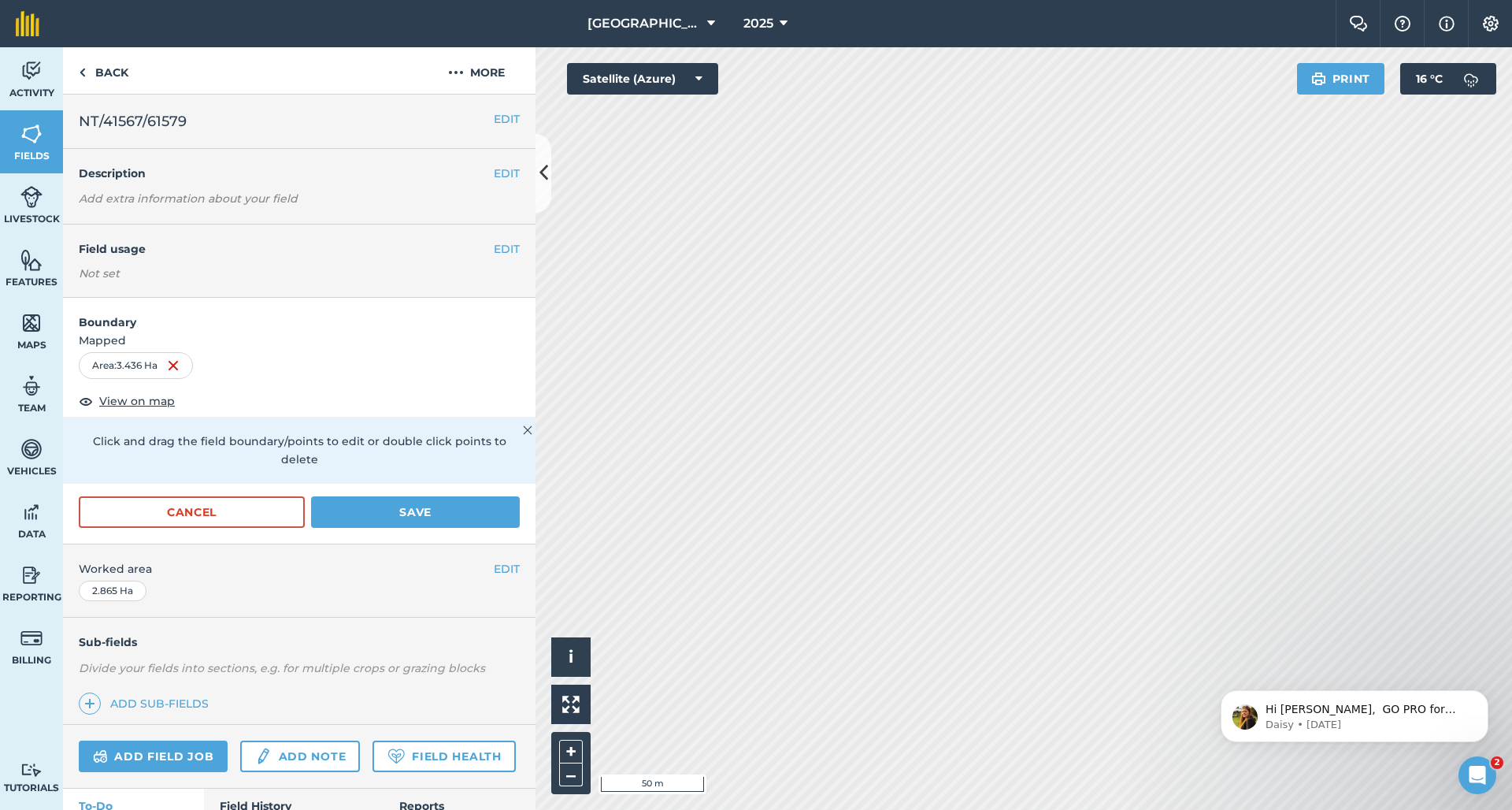
click at [405, 496] on button "Save" at bounding box center [415, 512] width 208 height 31
